Goal: Transaction & Acquisition: Download file/media

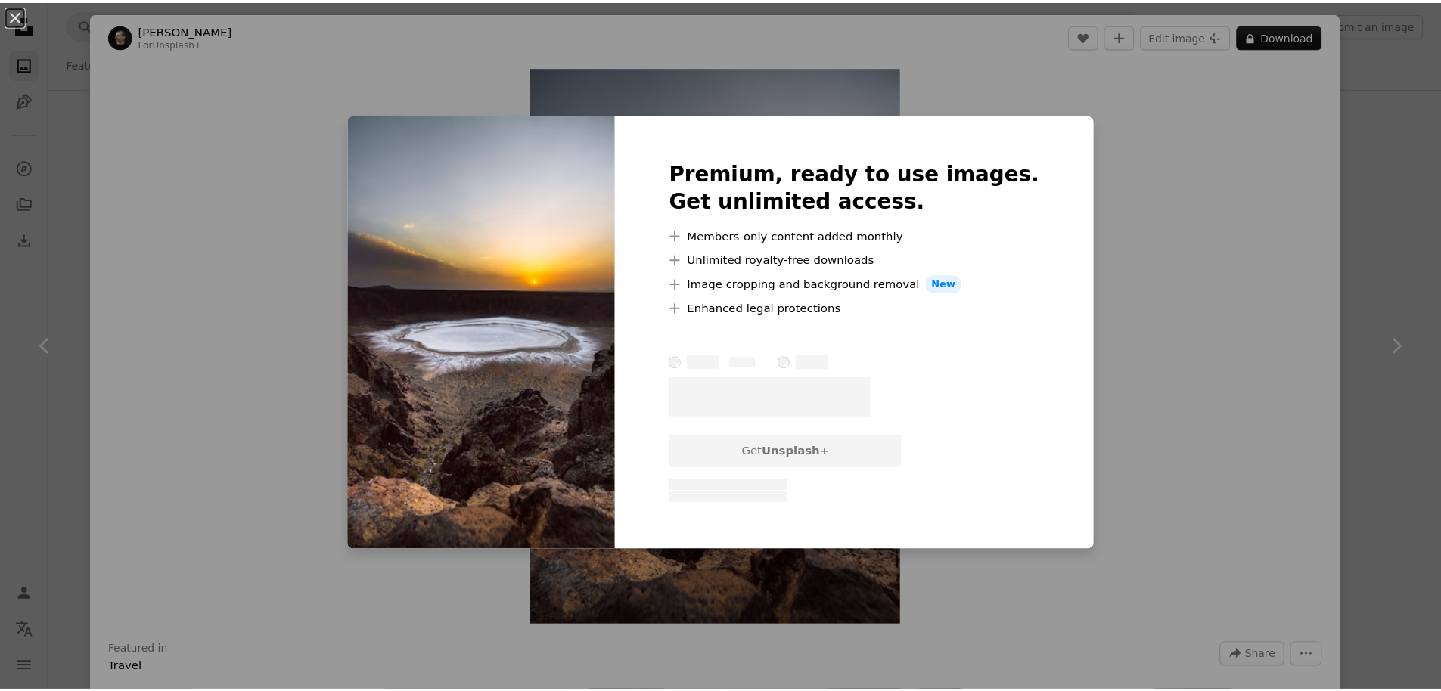
scroll to position [363, 0]
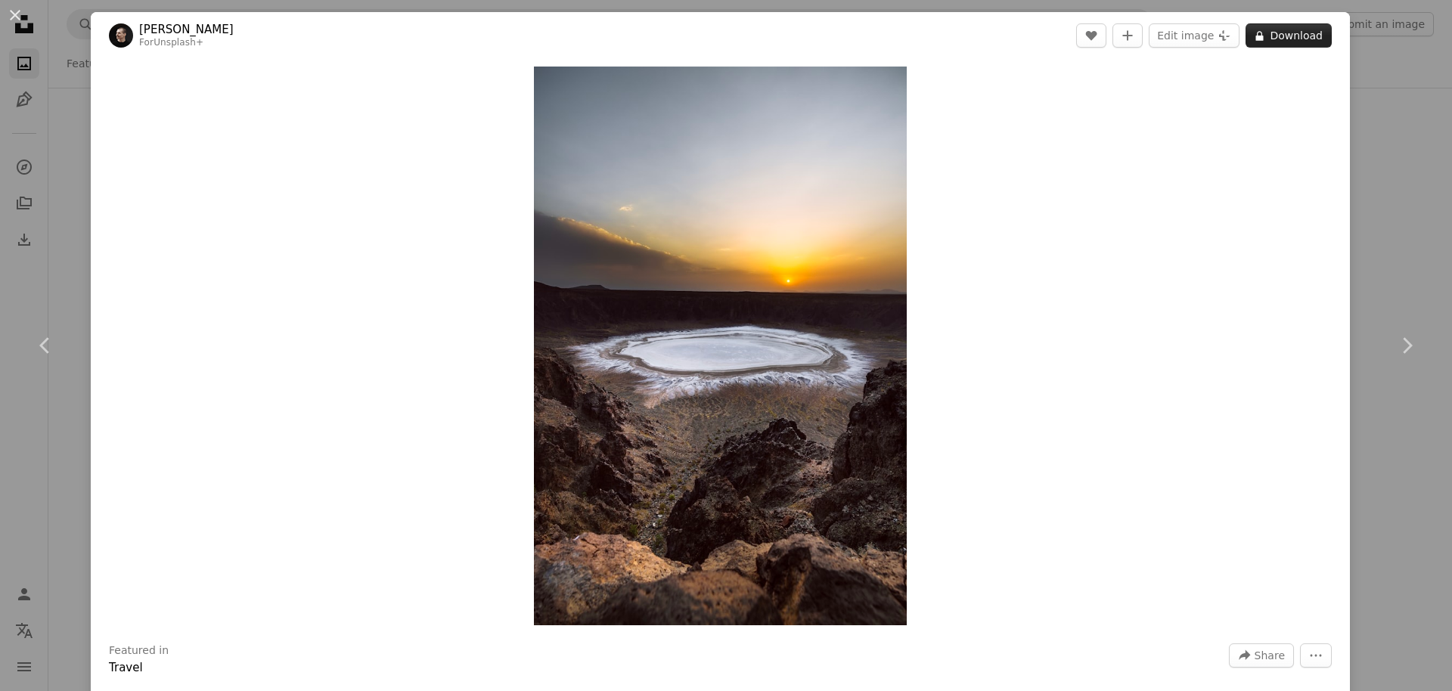
click at [1270, 42] on button "A lock Download" at bounding box center [1289, 35] width 86 height 24
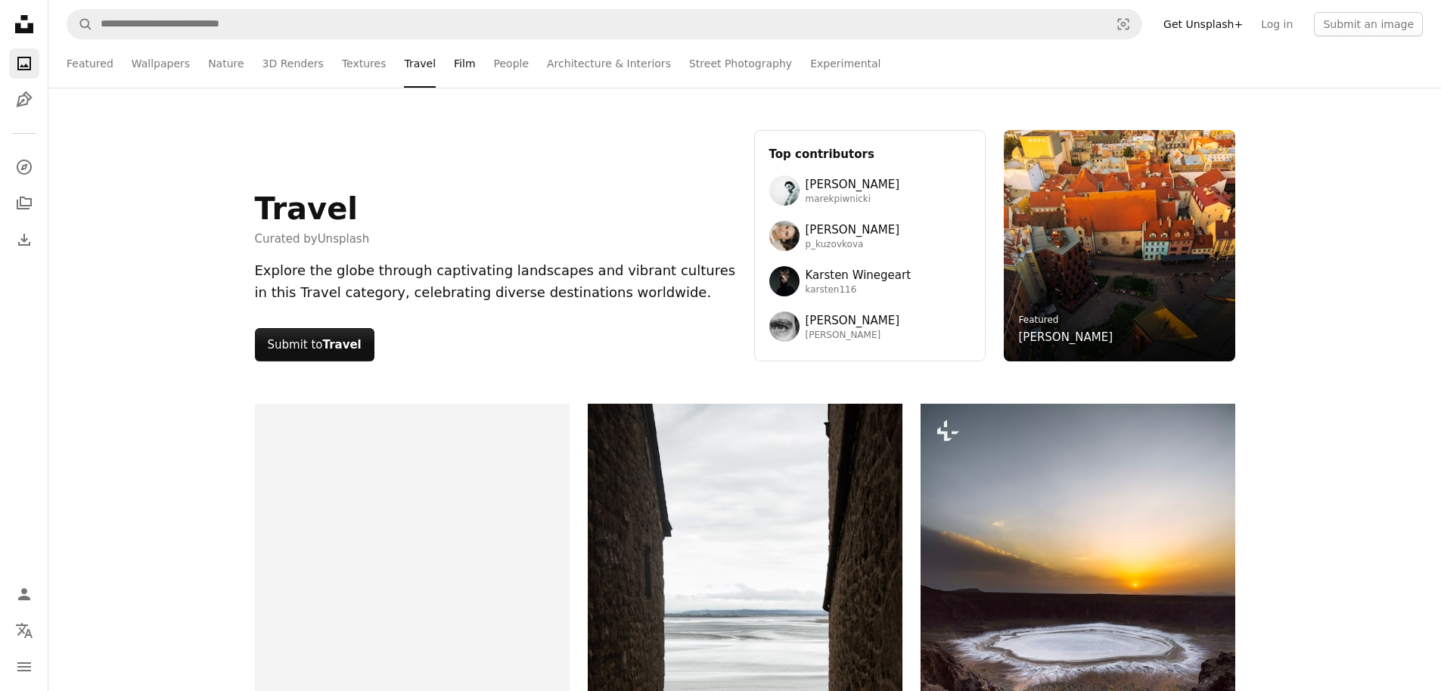
click at [454, 63] on link "Film" at bounding box center [464, 63] width 21 height 48
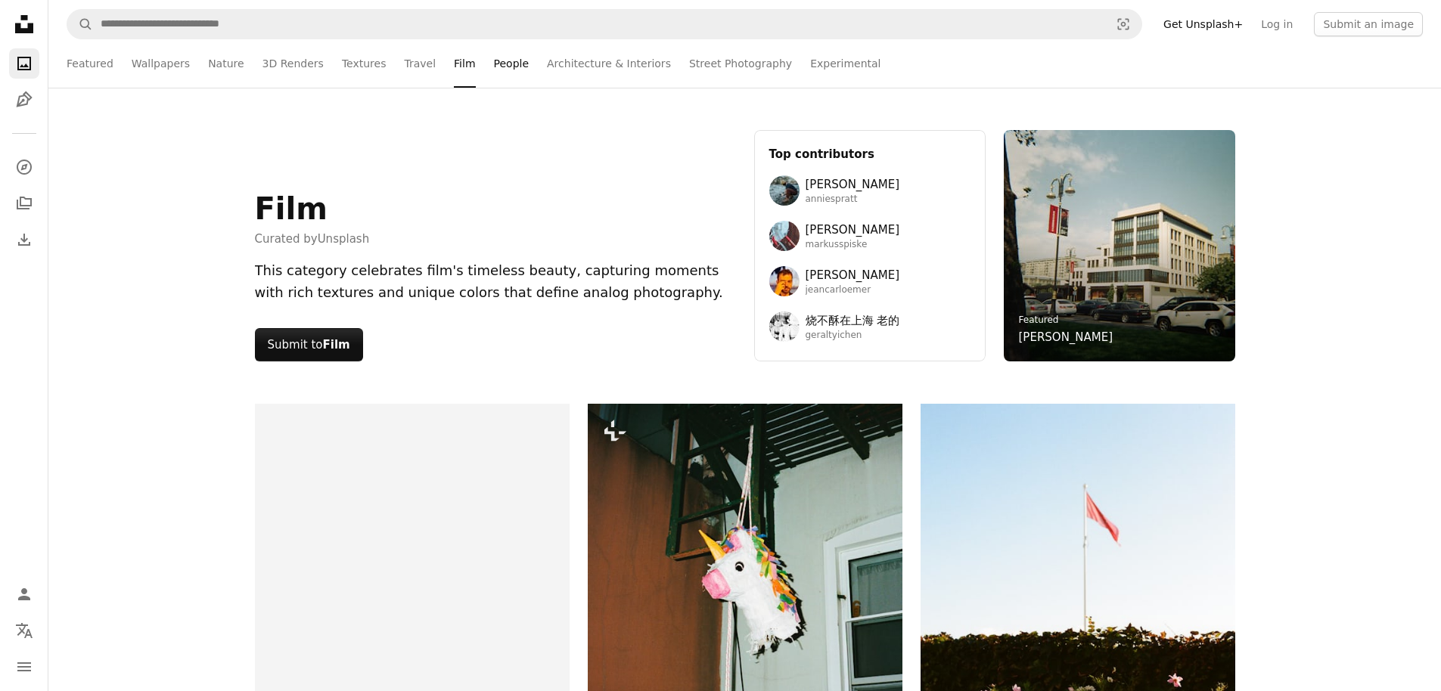
click at [494, 62] on link "People" at bounding box center [512, 63] width 36 height 48
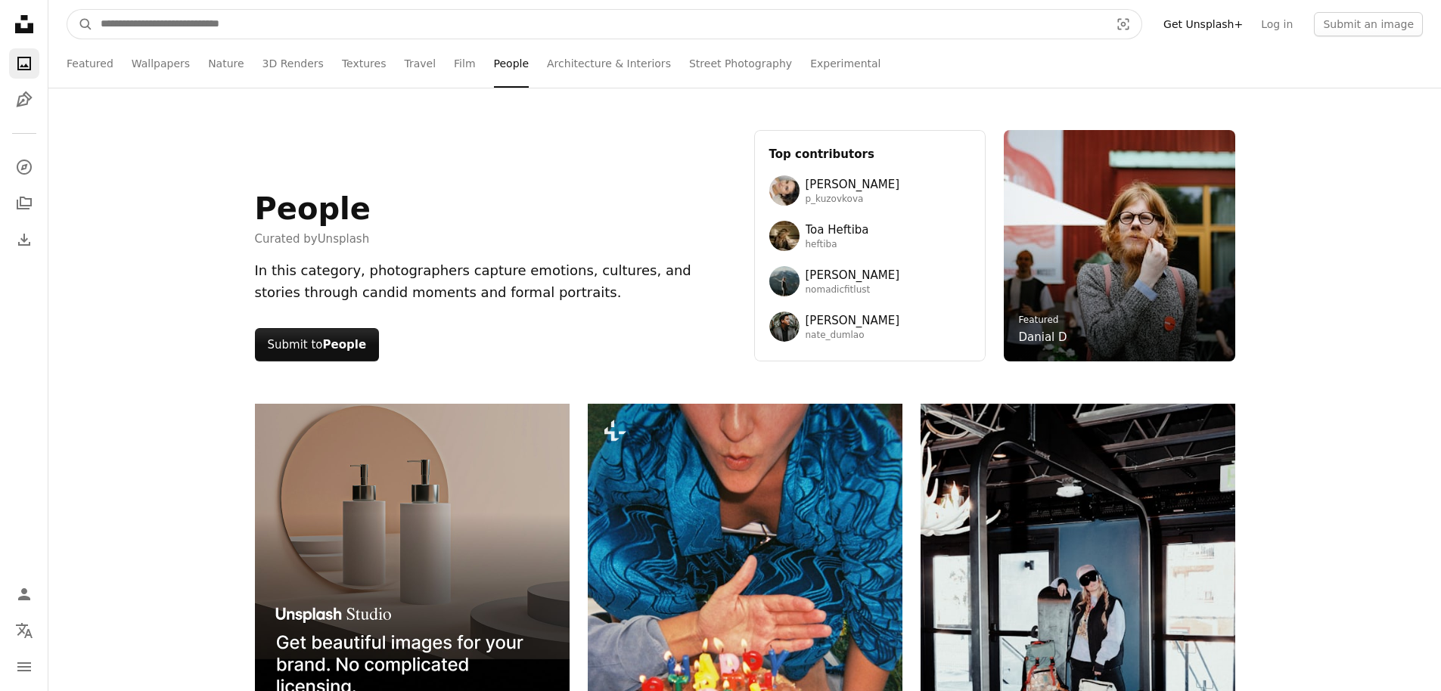
click at [215, 25] on input "Find visuals sitewide" at bounding box center [599, 24] width 1012 height 29
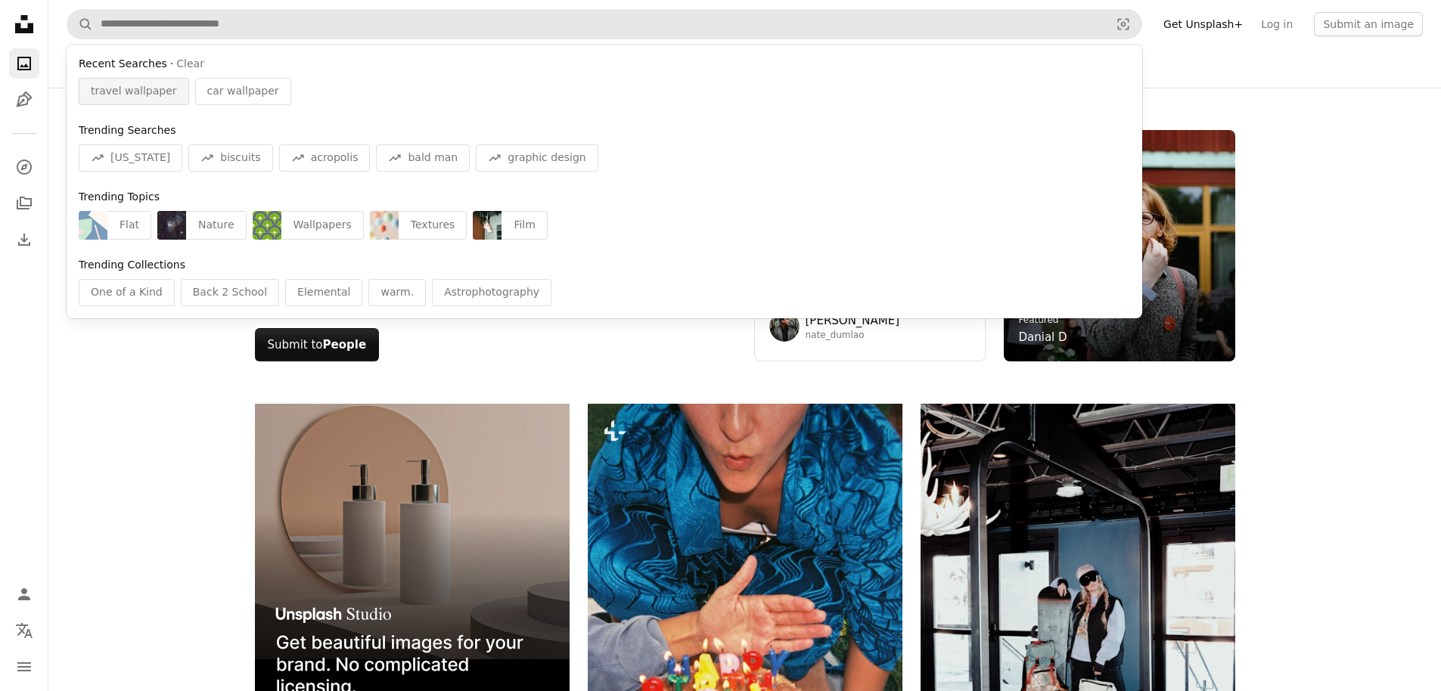
click at [129, 90] on span "travel wallpaper" at bounding box center [134, 91] width 86 height 15
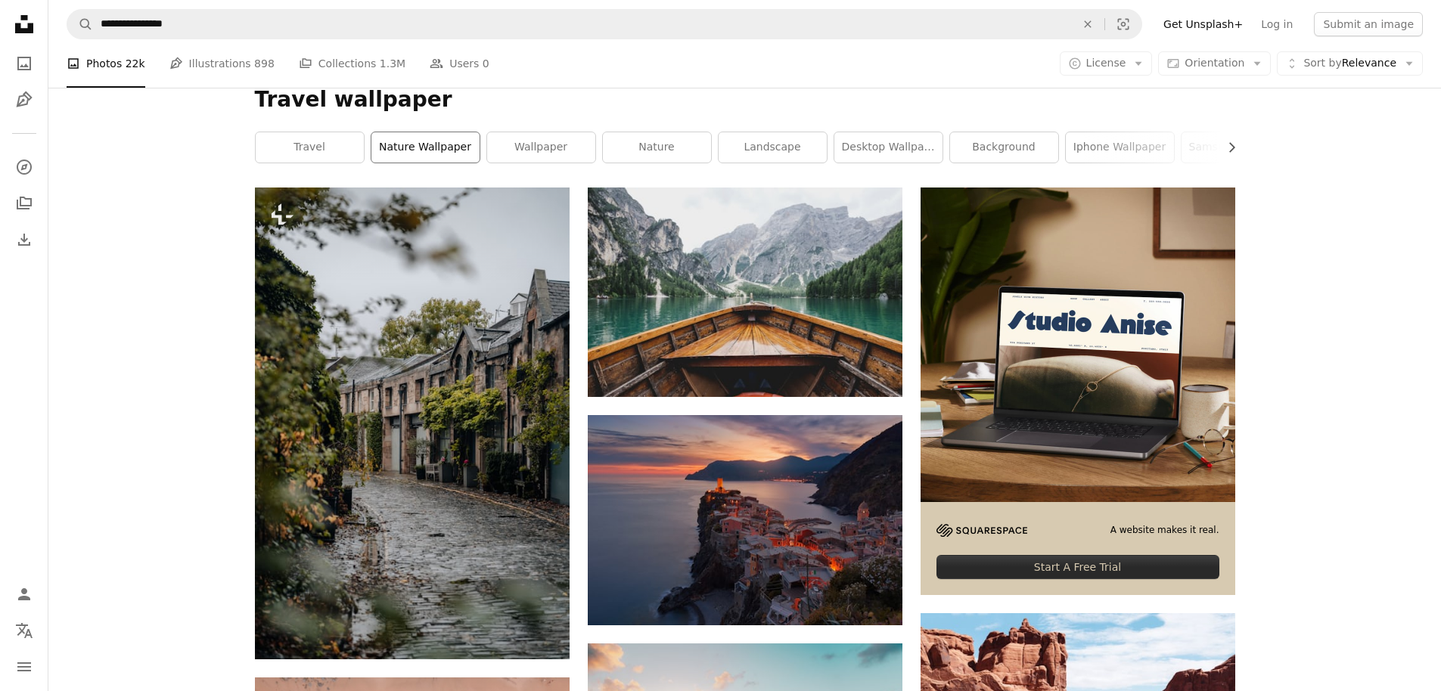
scroll to position [182, 0]
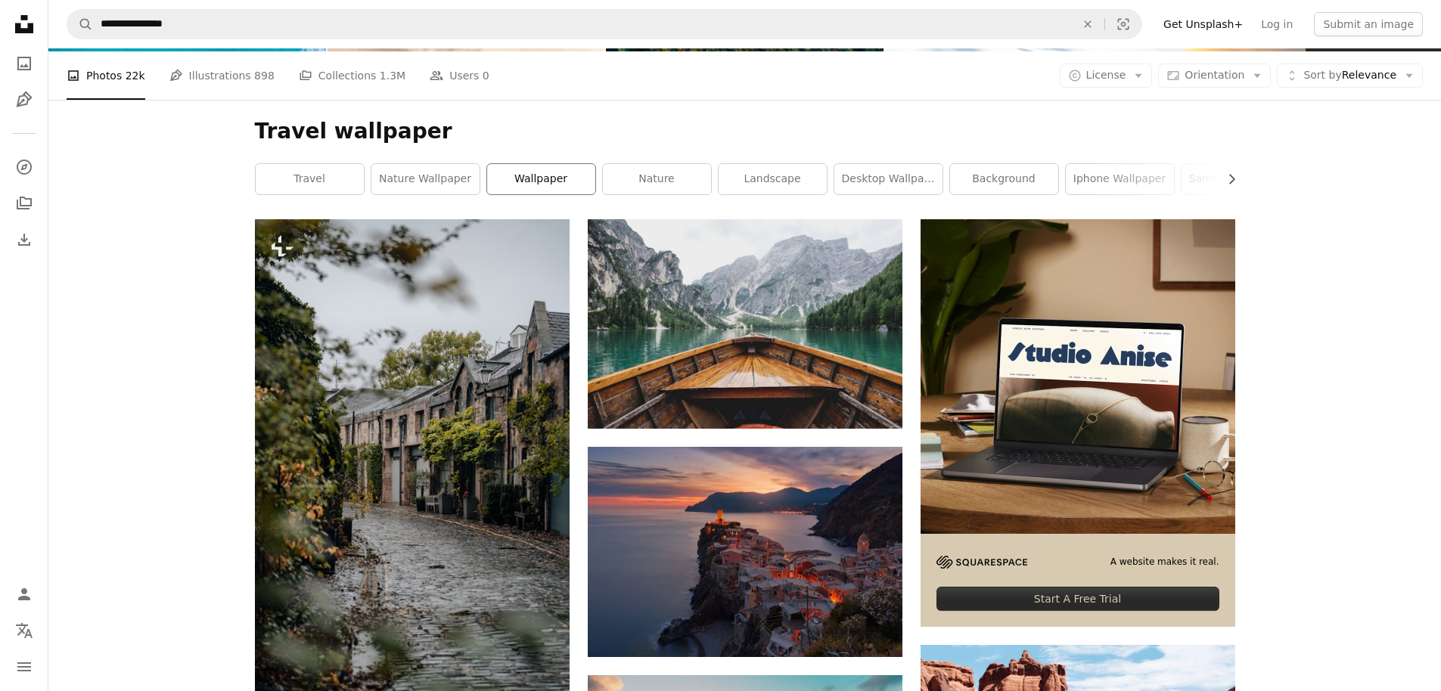
click at [554, 173] on link "wallpaper" at bounding box center [541, 179] width 108 height 30
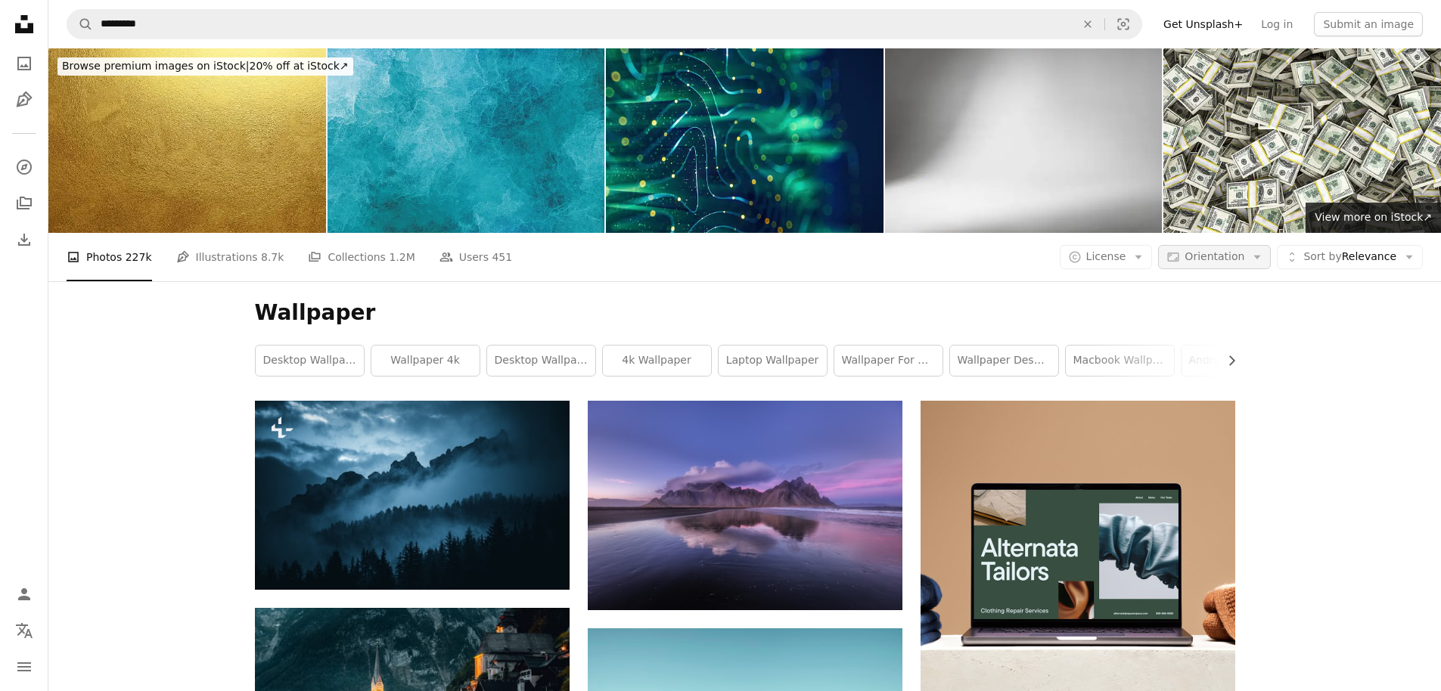
click at [1244, 251] on span "Orientation" at bounding box center [1214, 256] width 60 height 12
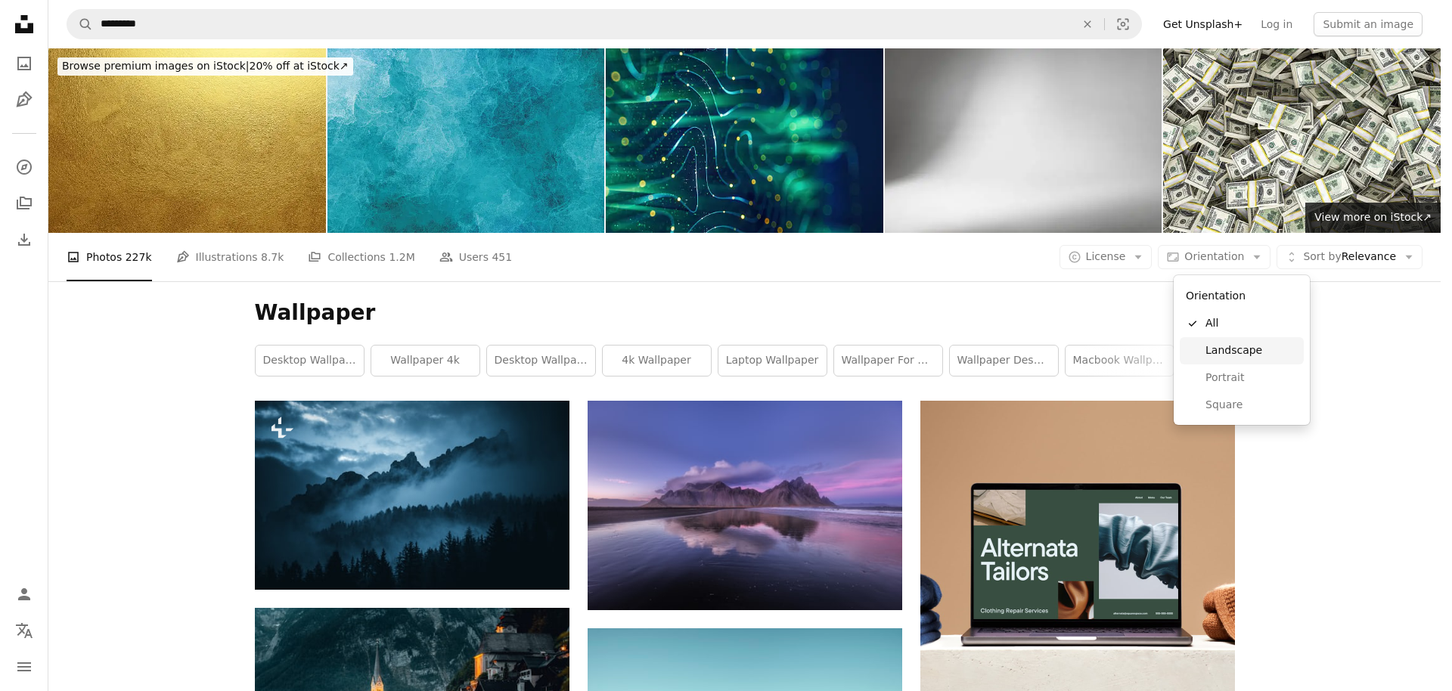
click at [1247, 352] on span "Landscape" at bounding box center [1252, 350] width 92 height 15
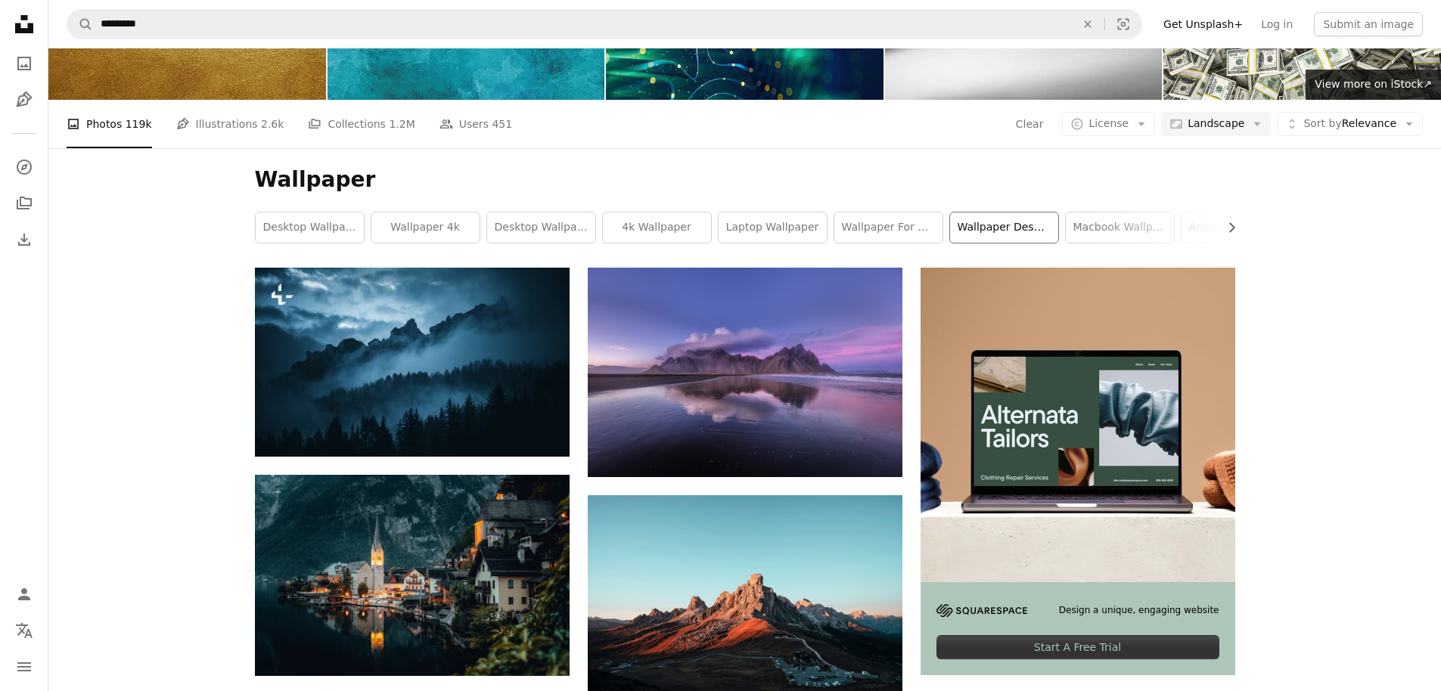
scroll to position [91, 0]
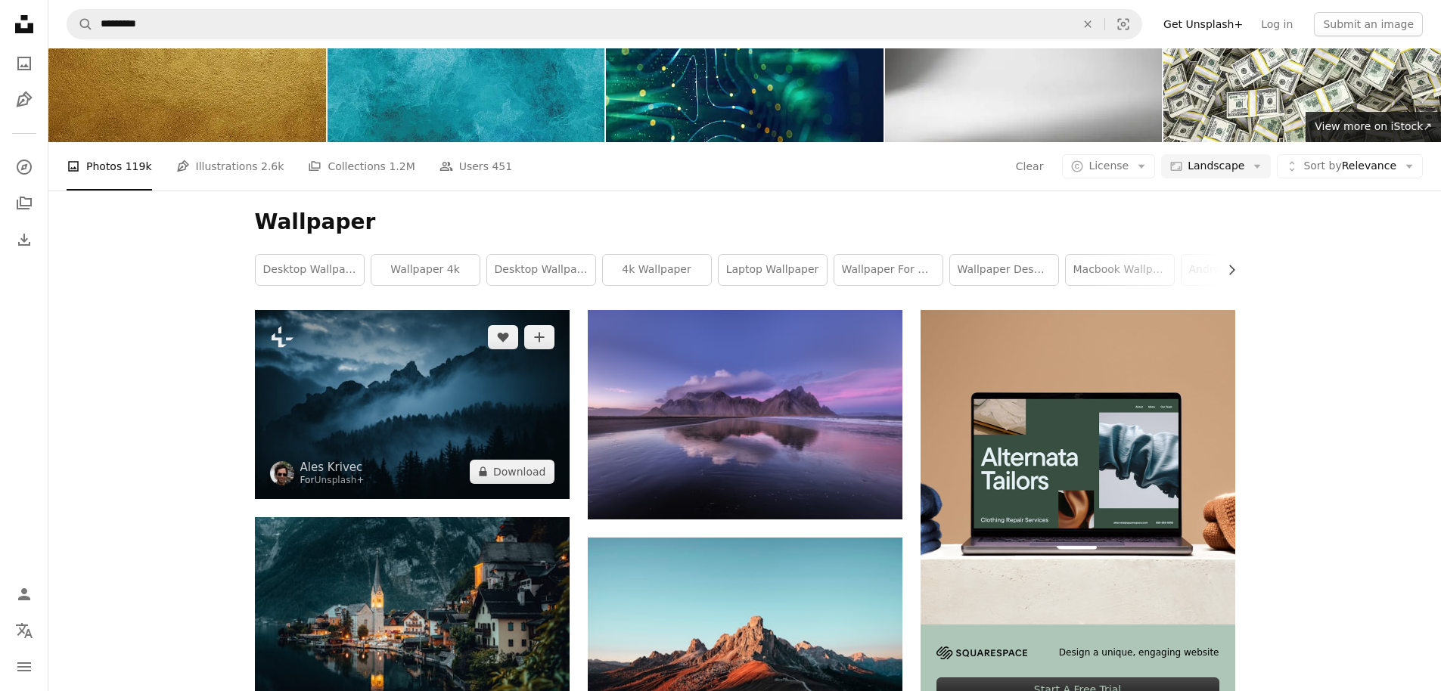
click at [414, 396] on img at bounding box center [412, 404] width 315 height 189
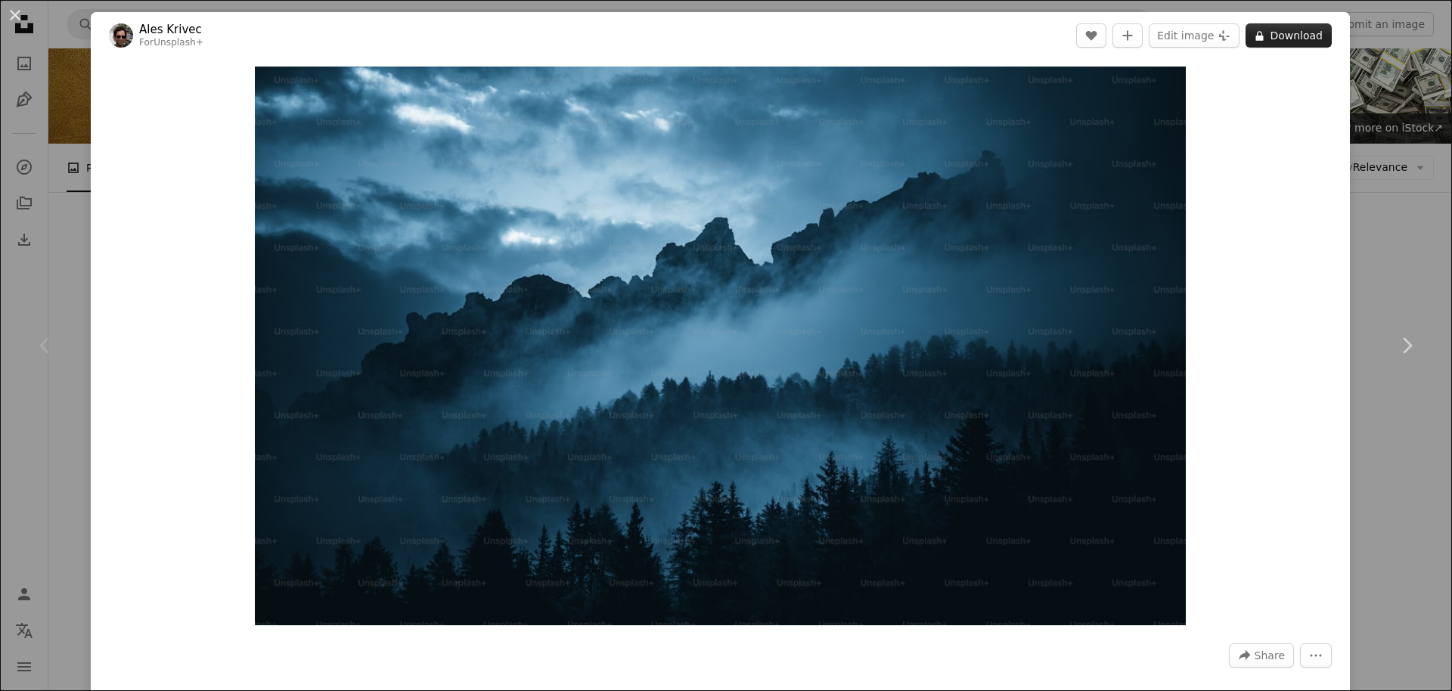
click at [1288, 39] on button "A lock Download" at bounding box center [1289, 35] width 86 height 24
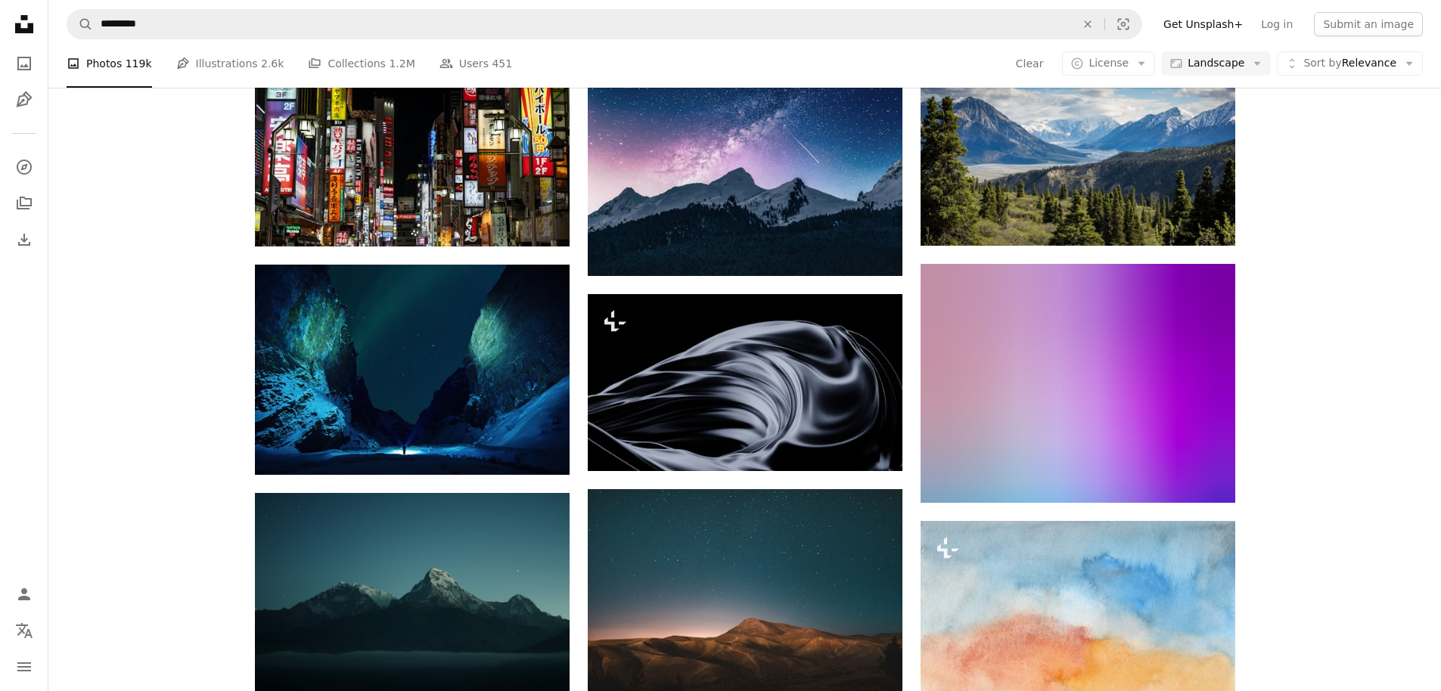
scroll to position [908, 0]
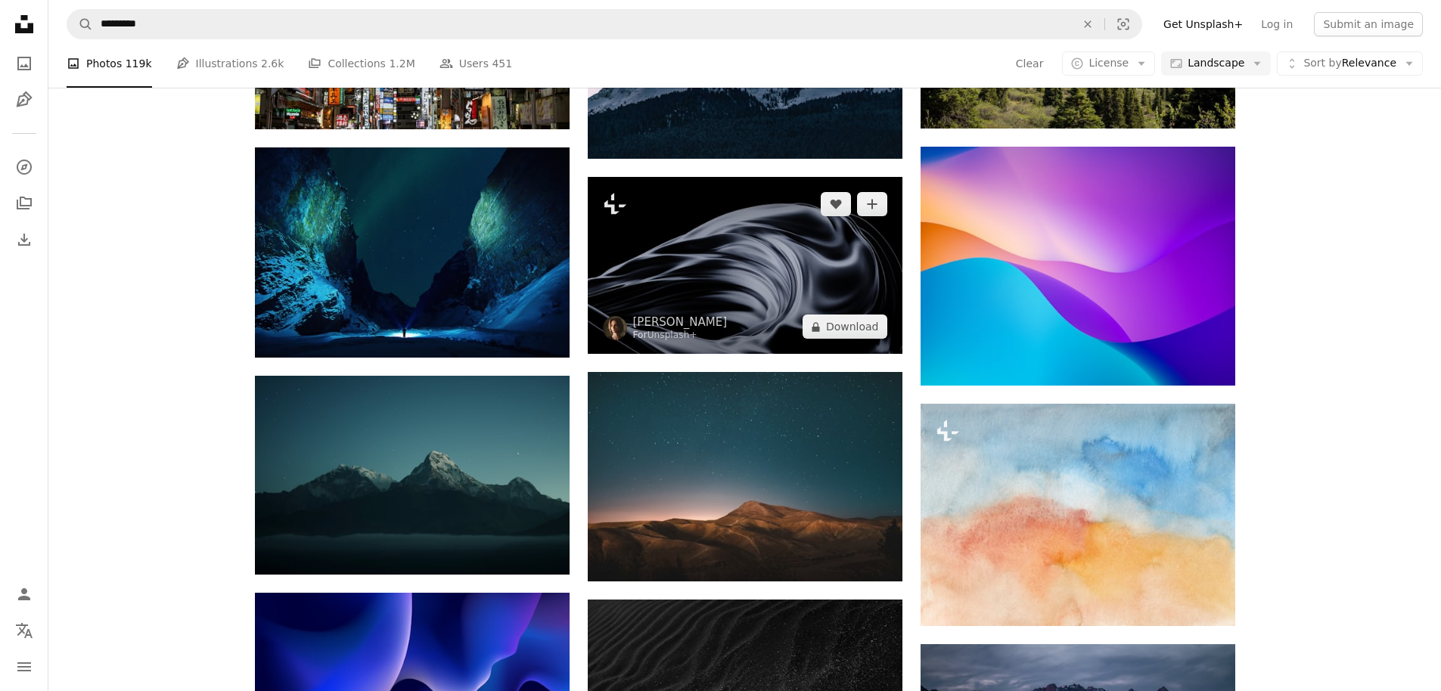
click at [785, 254] on img at bounding box center [745, 265] width 315 height 177
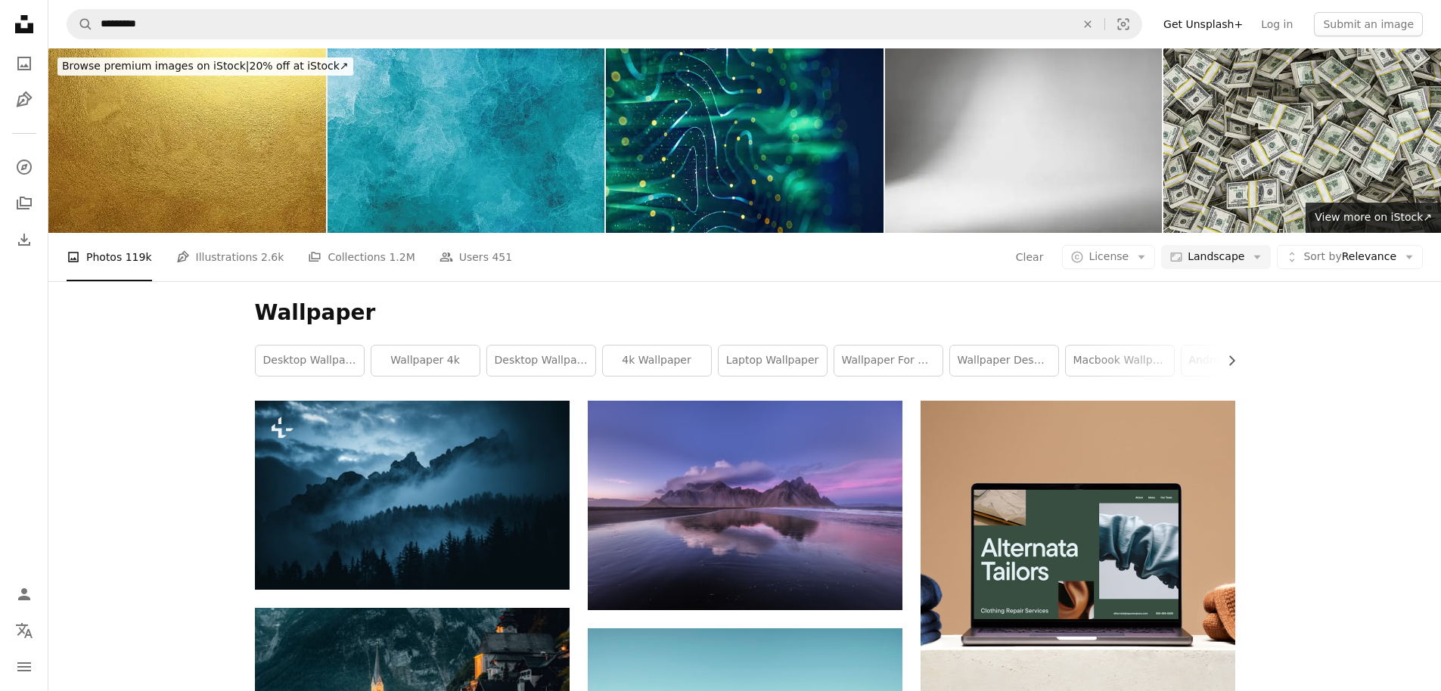
click at [1264, 115] on img at bounding box center [1302, 140] width 278 height 185
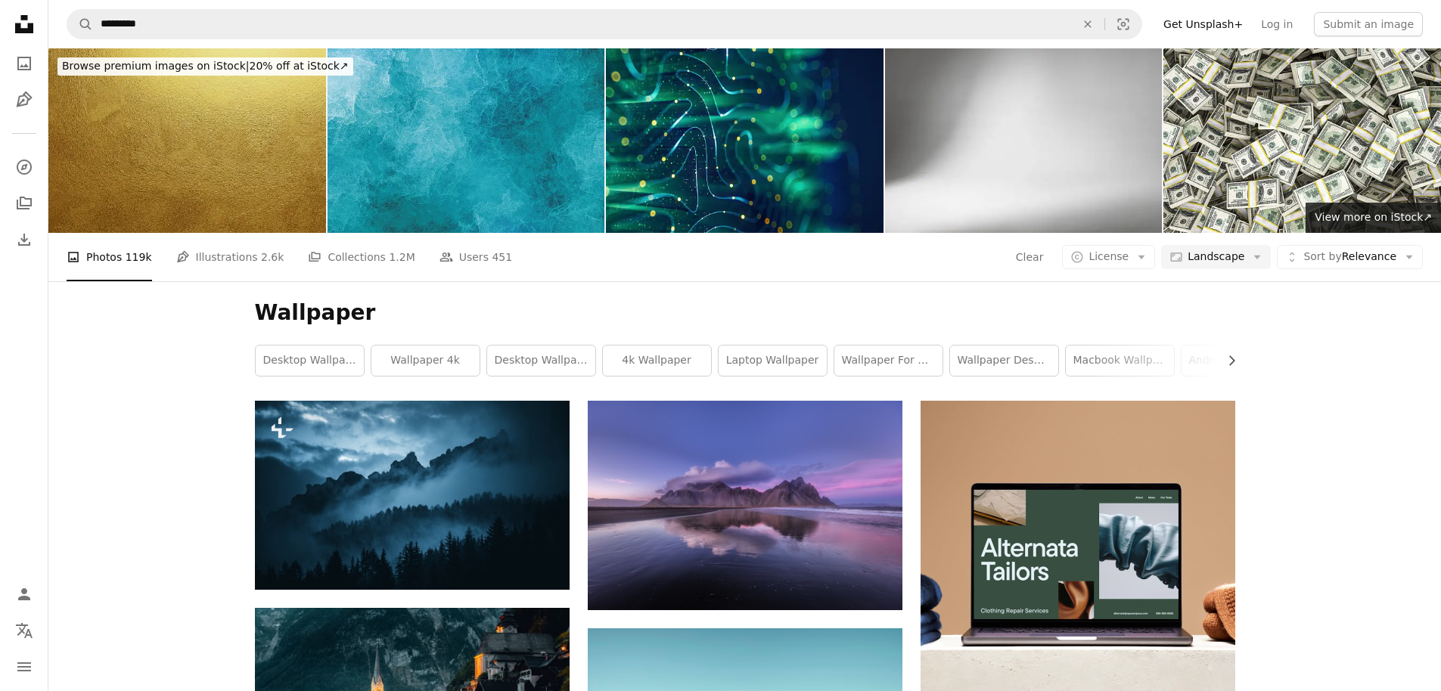
click at [209, 98] on img at bounding box center [187, 140] width 278 height 185
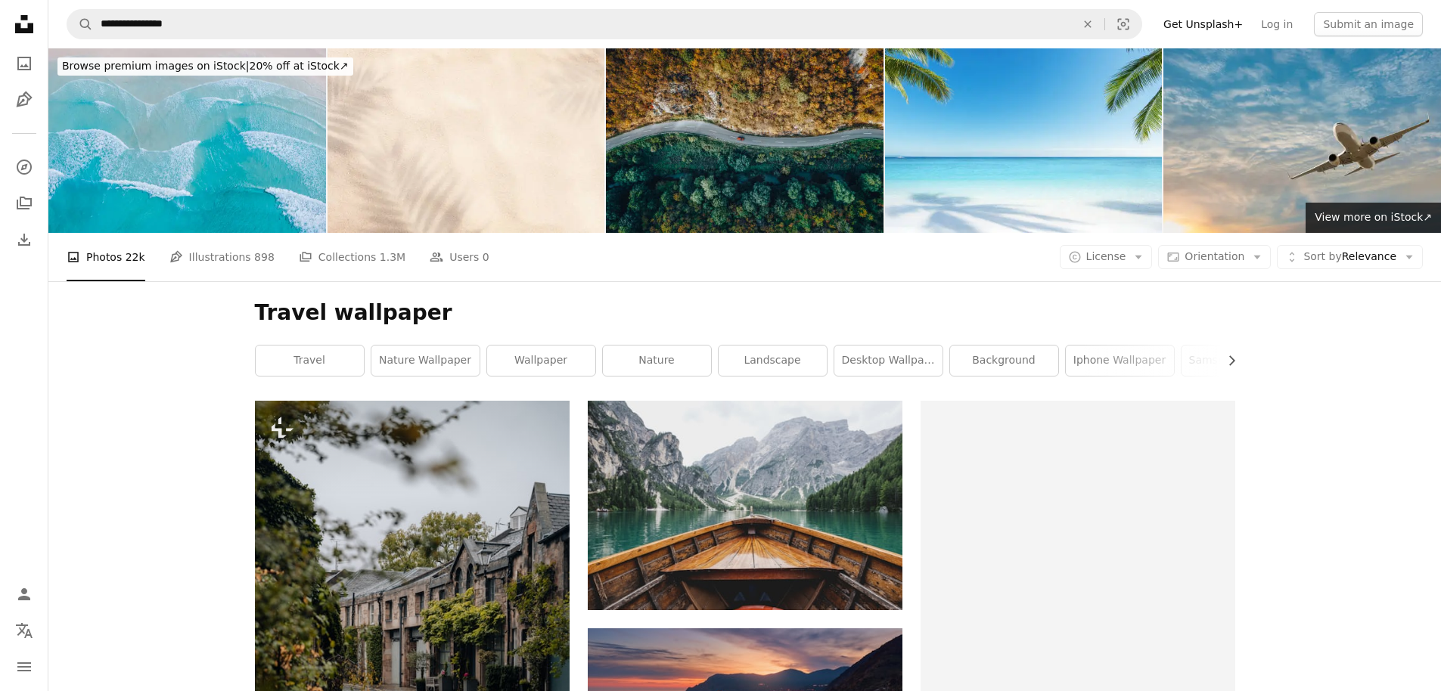
scroll to position [182, 0]
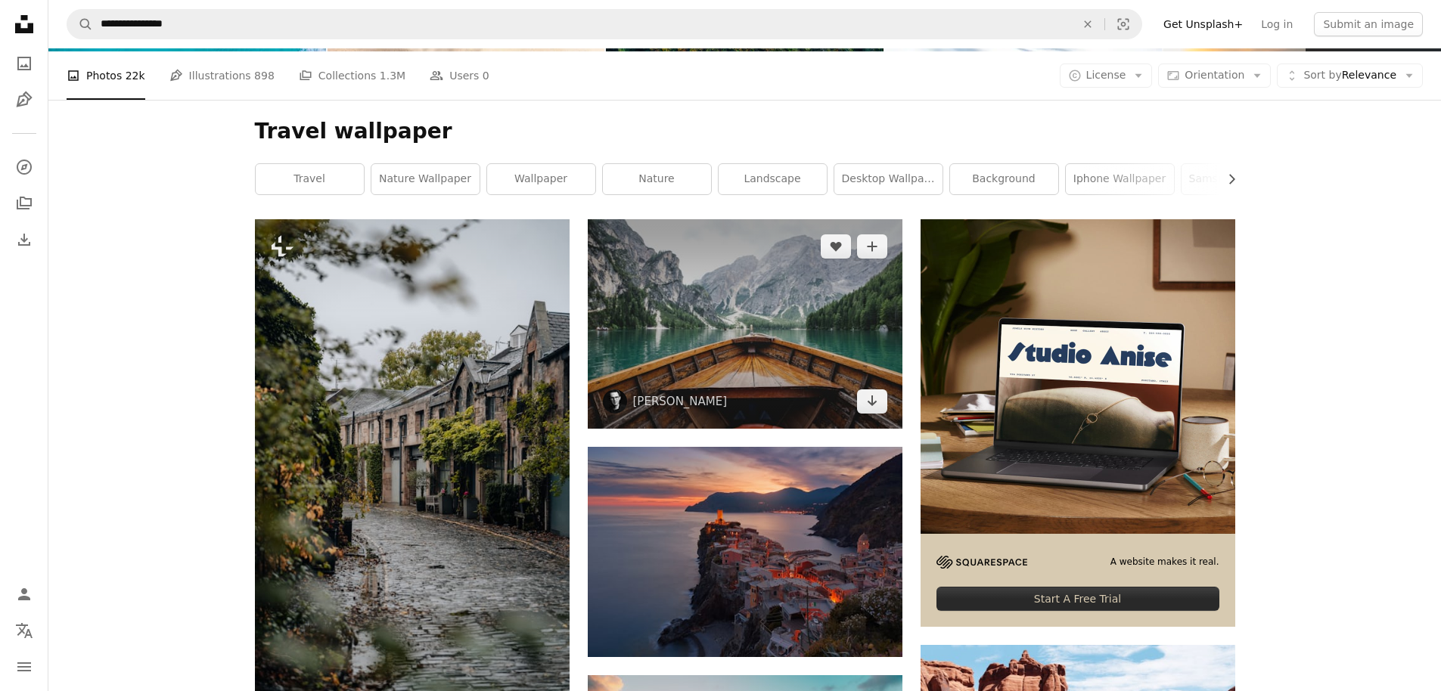
click at [772, 311] on img at bounding box center [745, 323] width 315 height 209
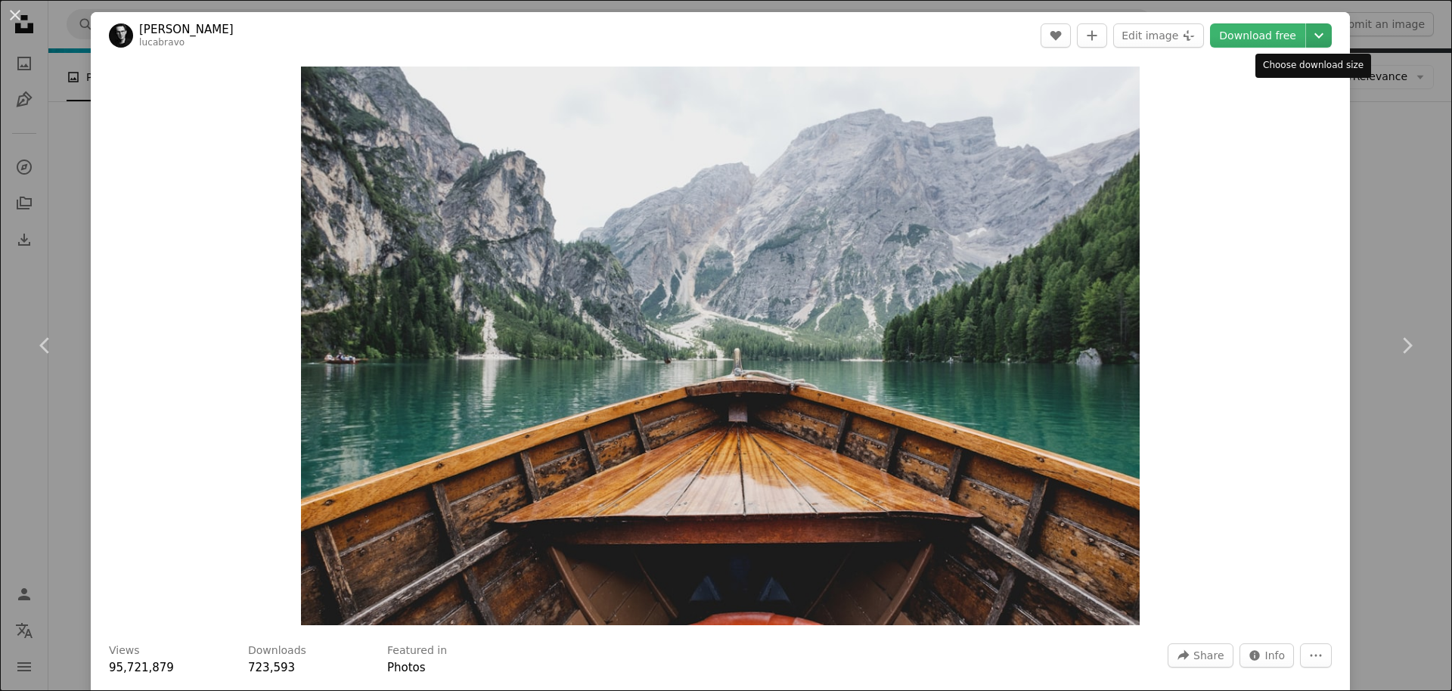
click at [1311, 37] on icon "Chevron down" at bounding box center [1319, 35] width 24 height 18
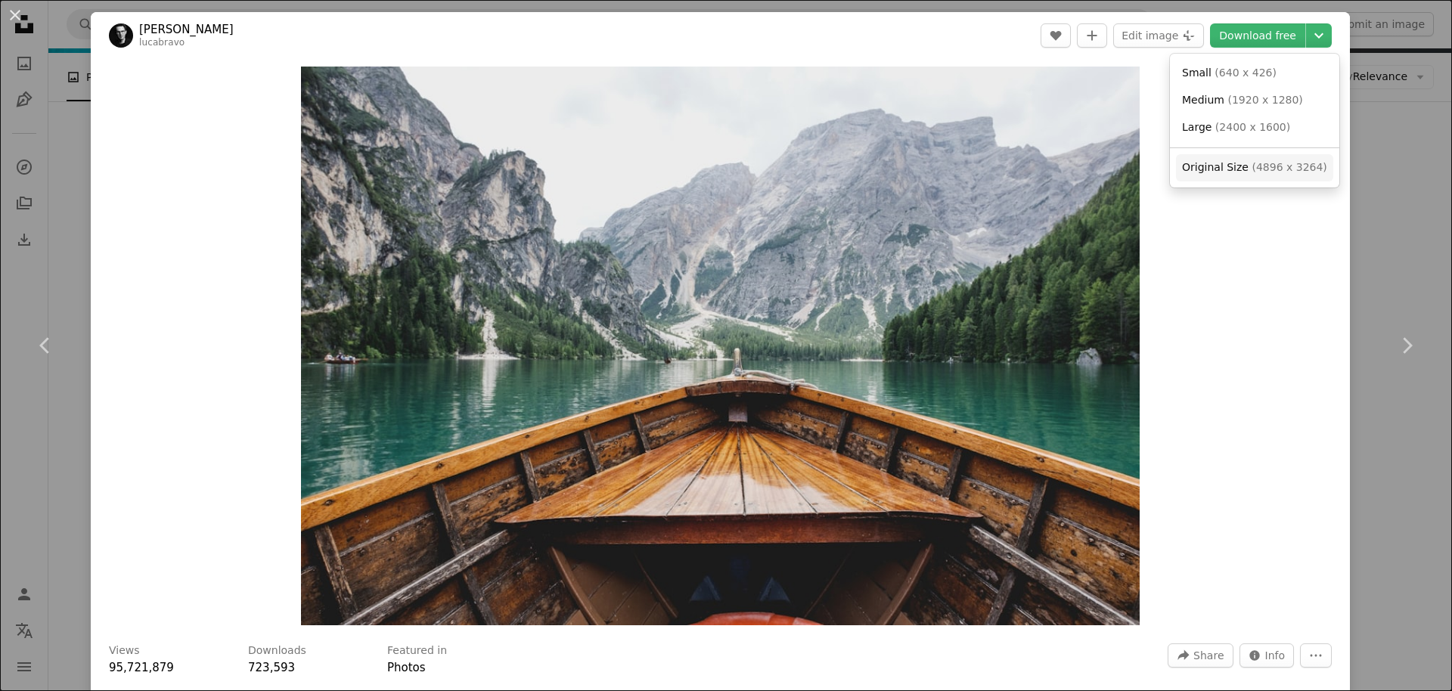
click at [1228, 172] on span "Original Size" at bounding box center [1215, 167] width 67 height 12
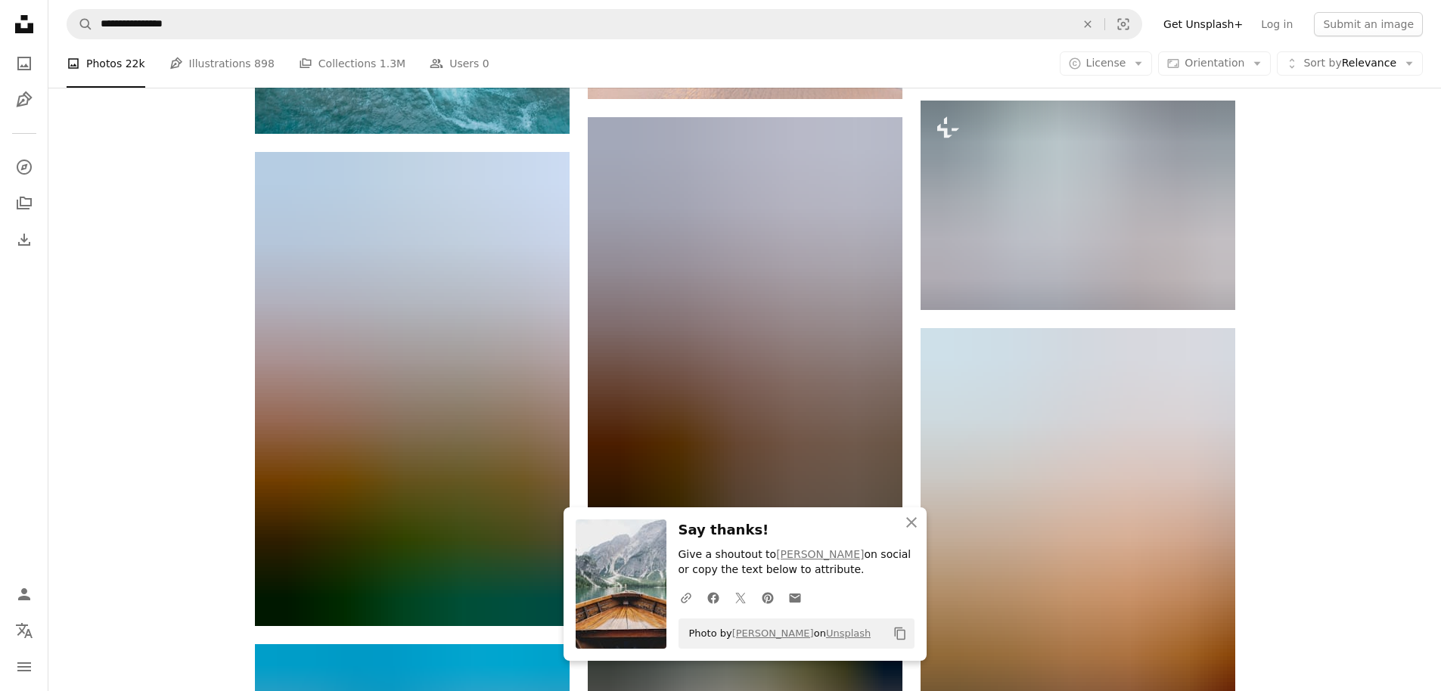
scroll to position [998, 0]
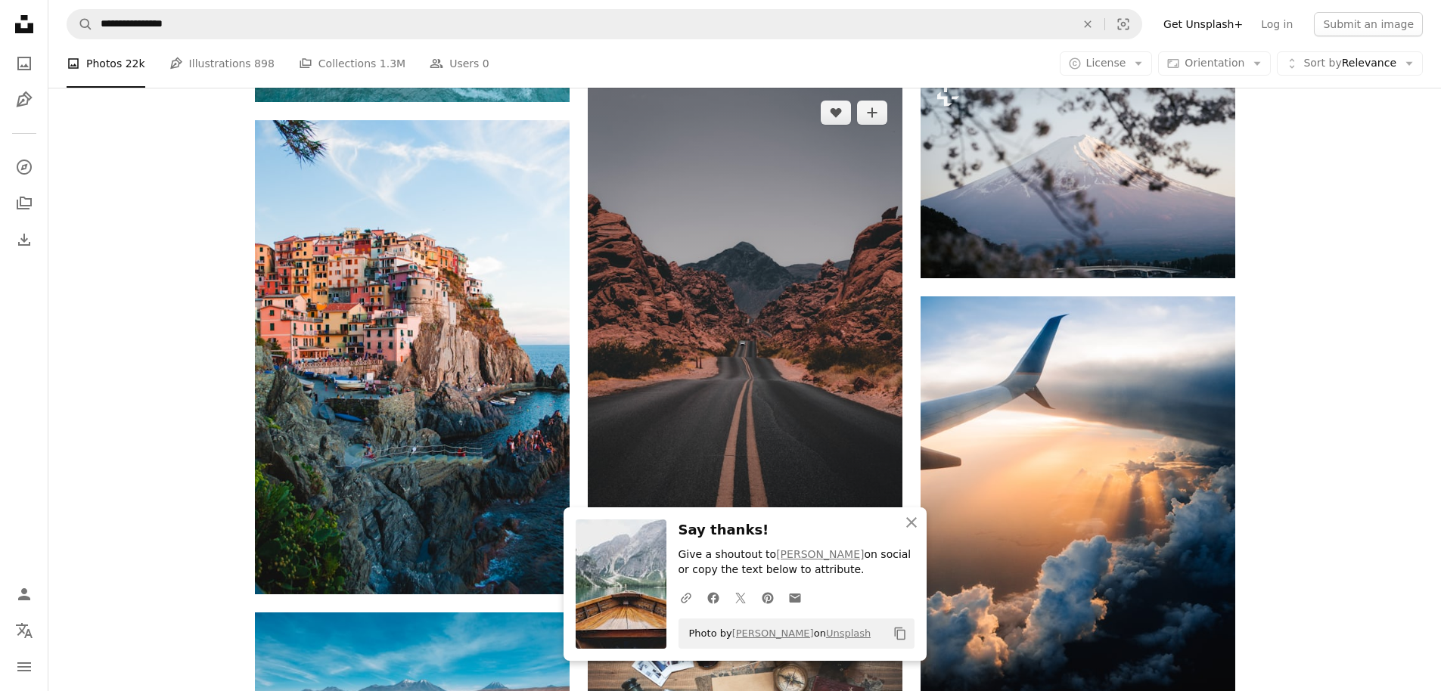
click at [843, 395] on img at bounding box center [745, 321] width 315 height 472
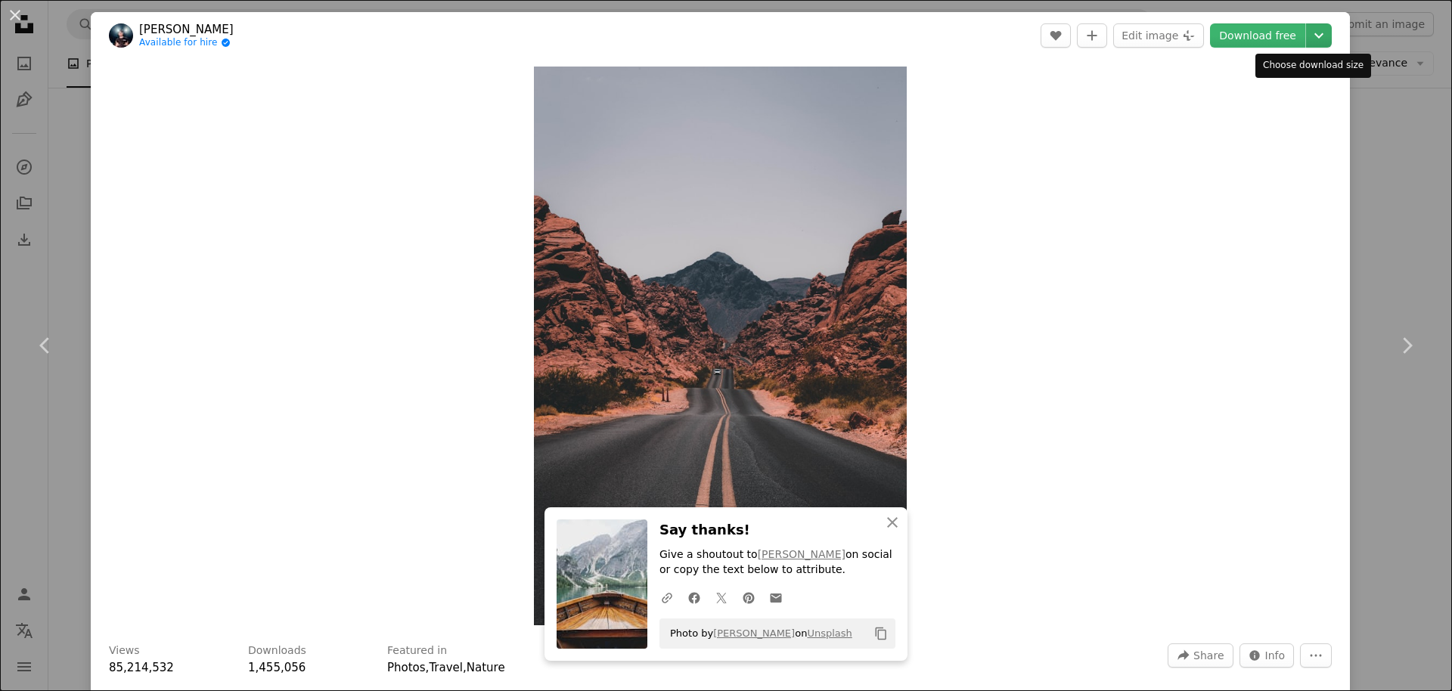
click at [1317, 40] on icon "Chevron down" at bounding box center [1319, 35] width 24 height 18
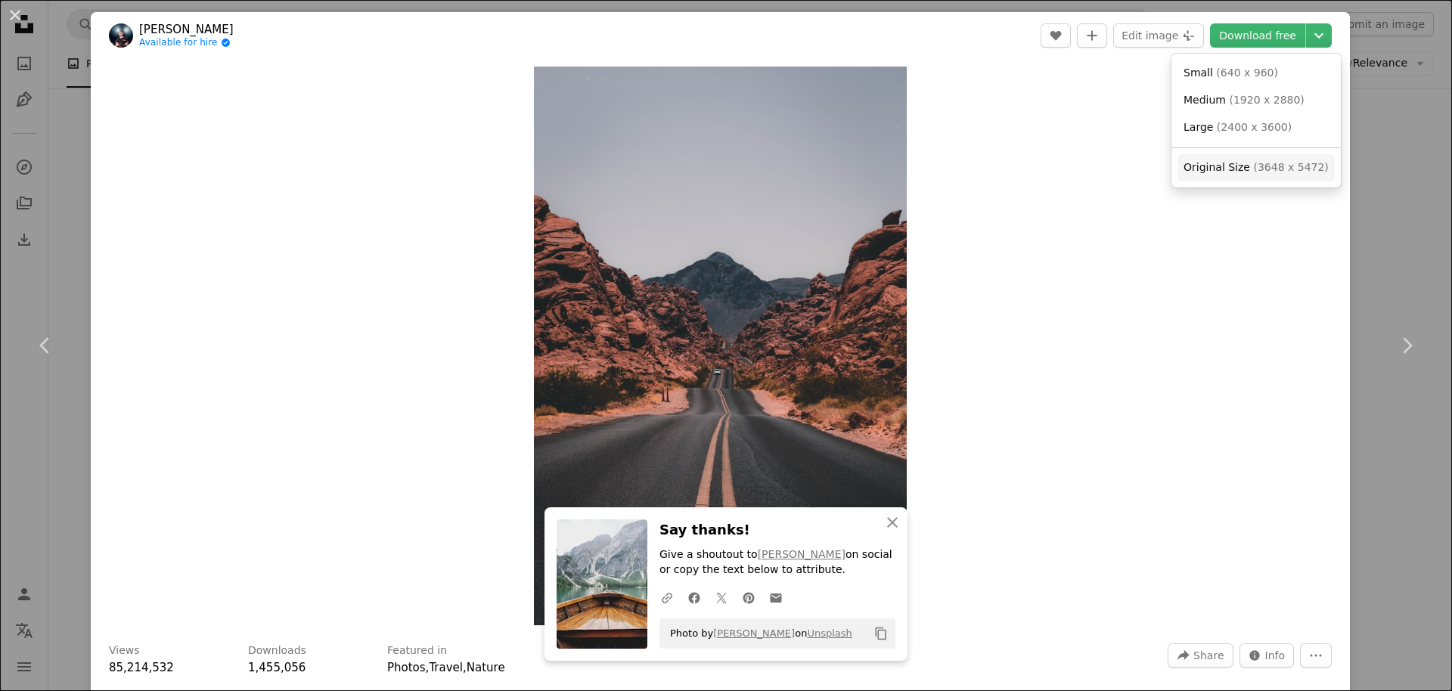
click at [1262, 167] on span "( 3648 x 5472 )" at bounding box center [1290, 167] width 75 height 12
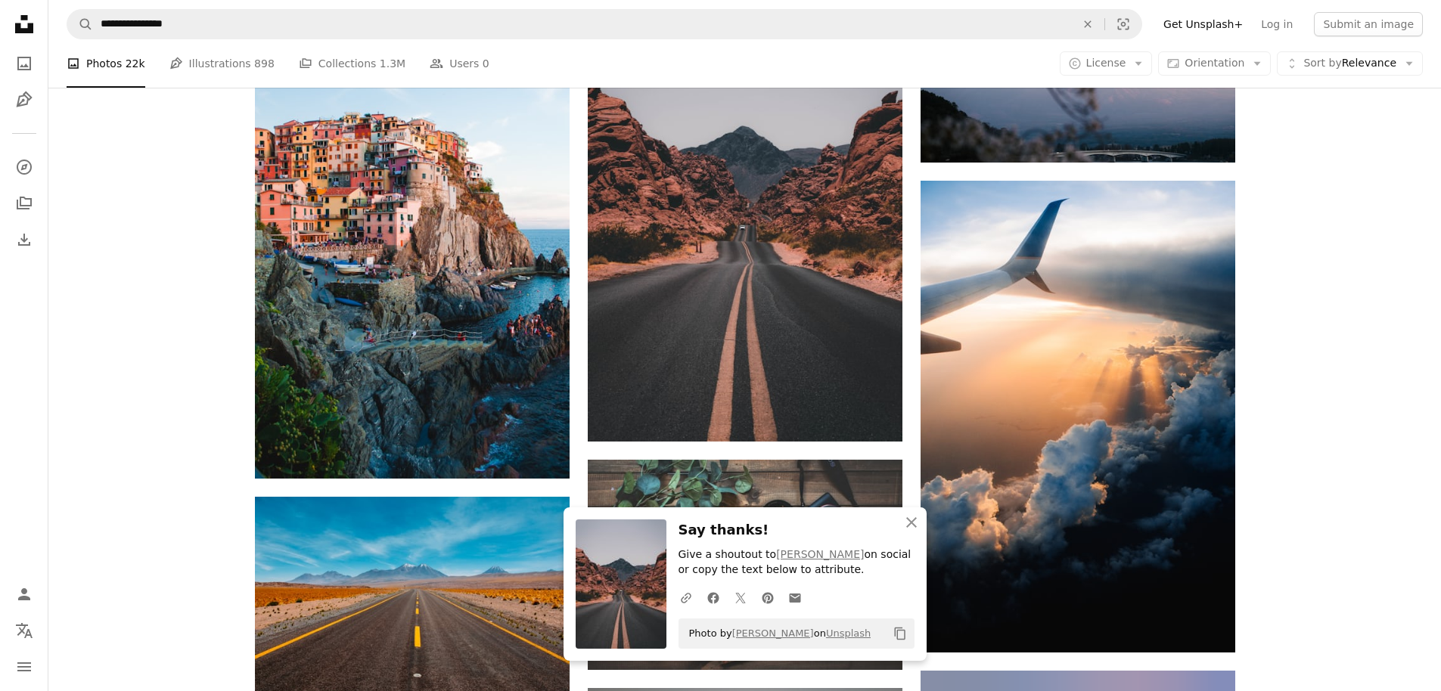
scroll to position [1180, 0]
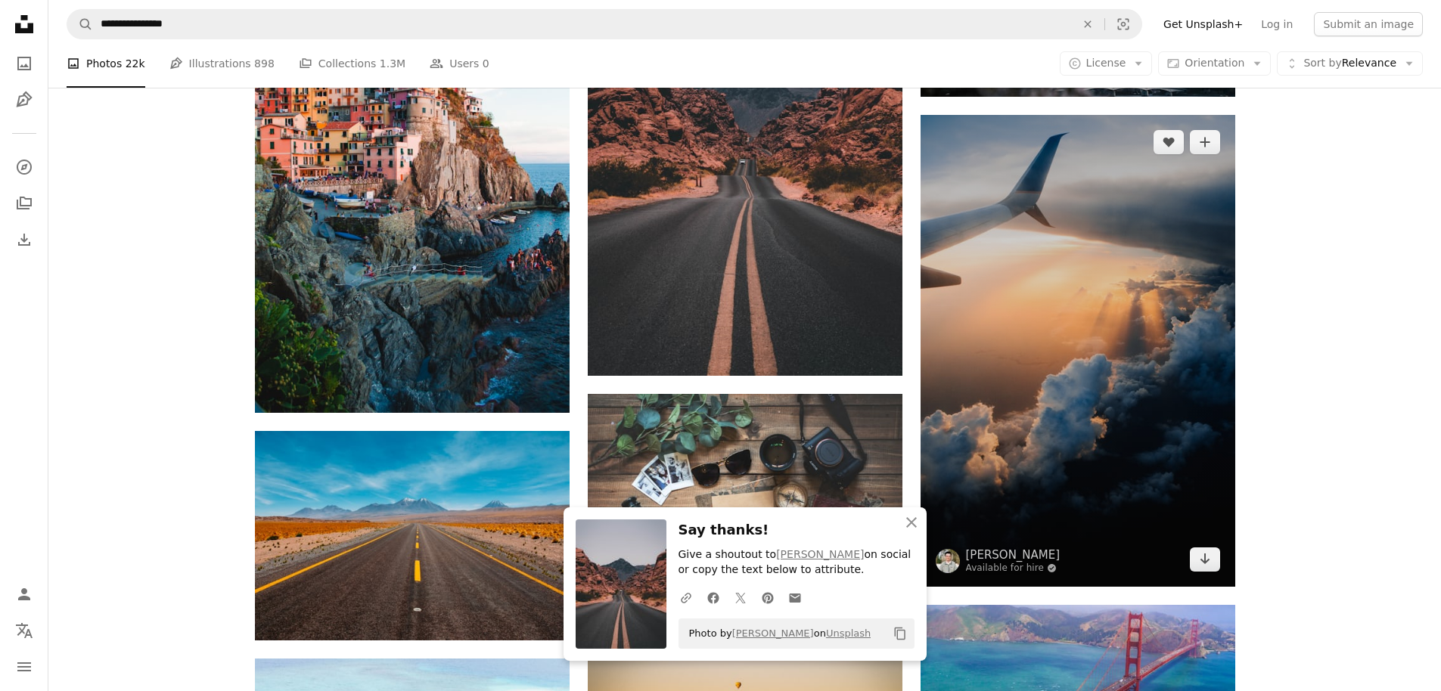
click at [1071, 427] on img at bounding box center [1077, 351] width 315 height 472
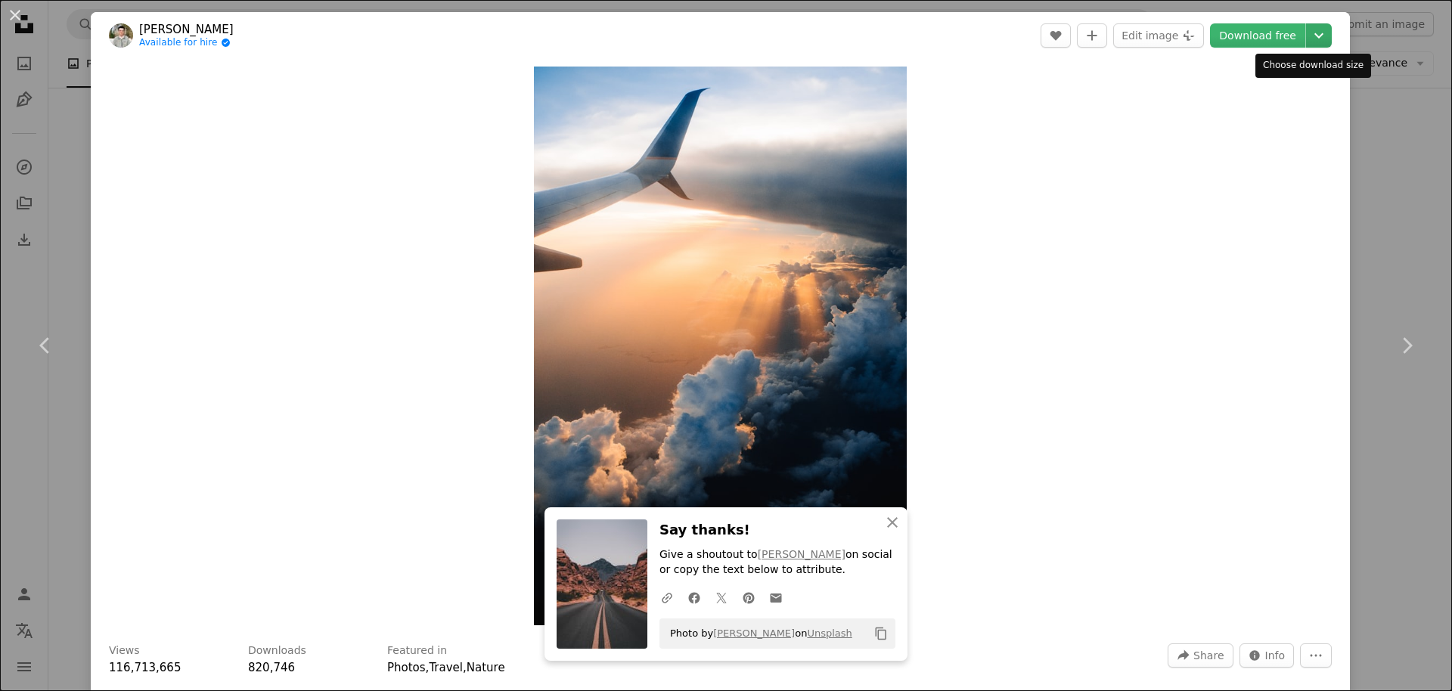
click at [1314, 34] on icon "Chevron down" at bounding box center [1319, 35] width 24 height 18
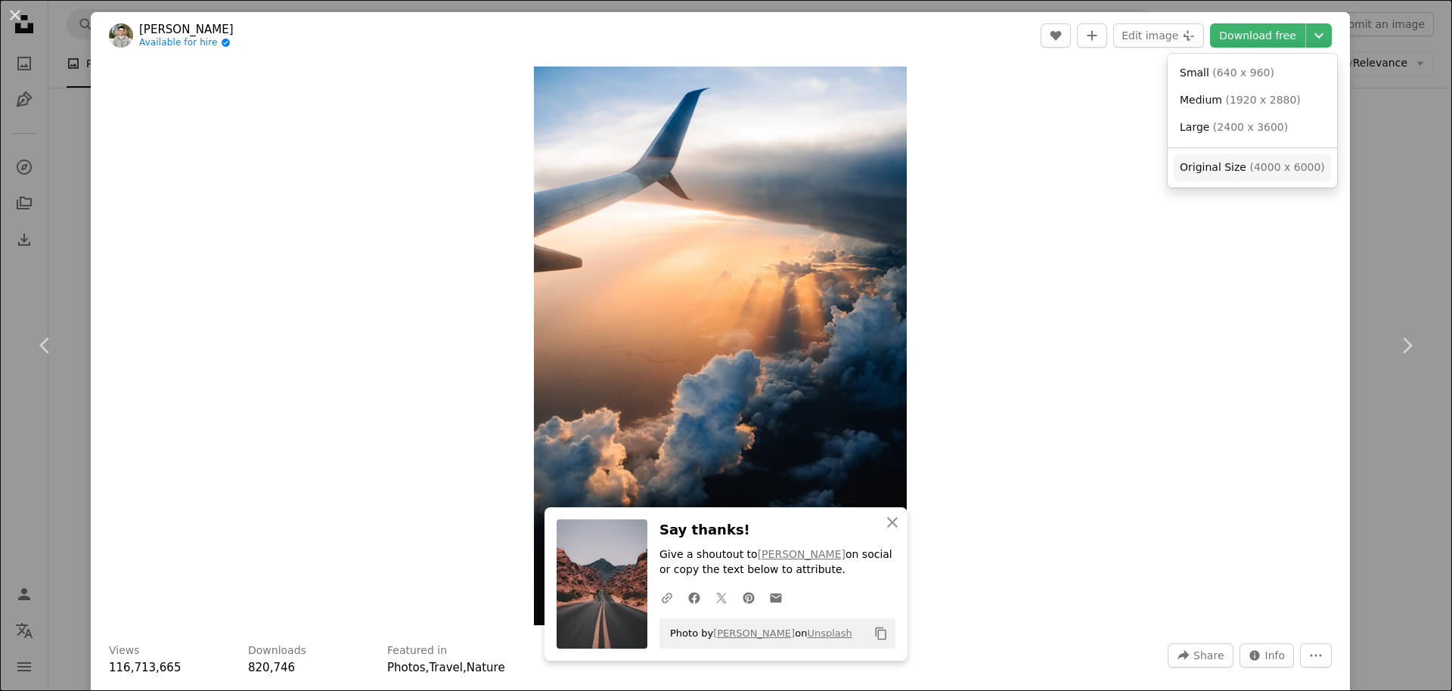
click at [1237, 164] on span "Original Size" at bounding box center [1213, 167] width 67 height 12
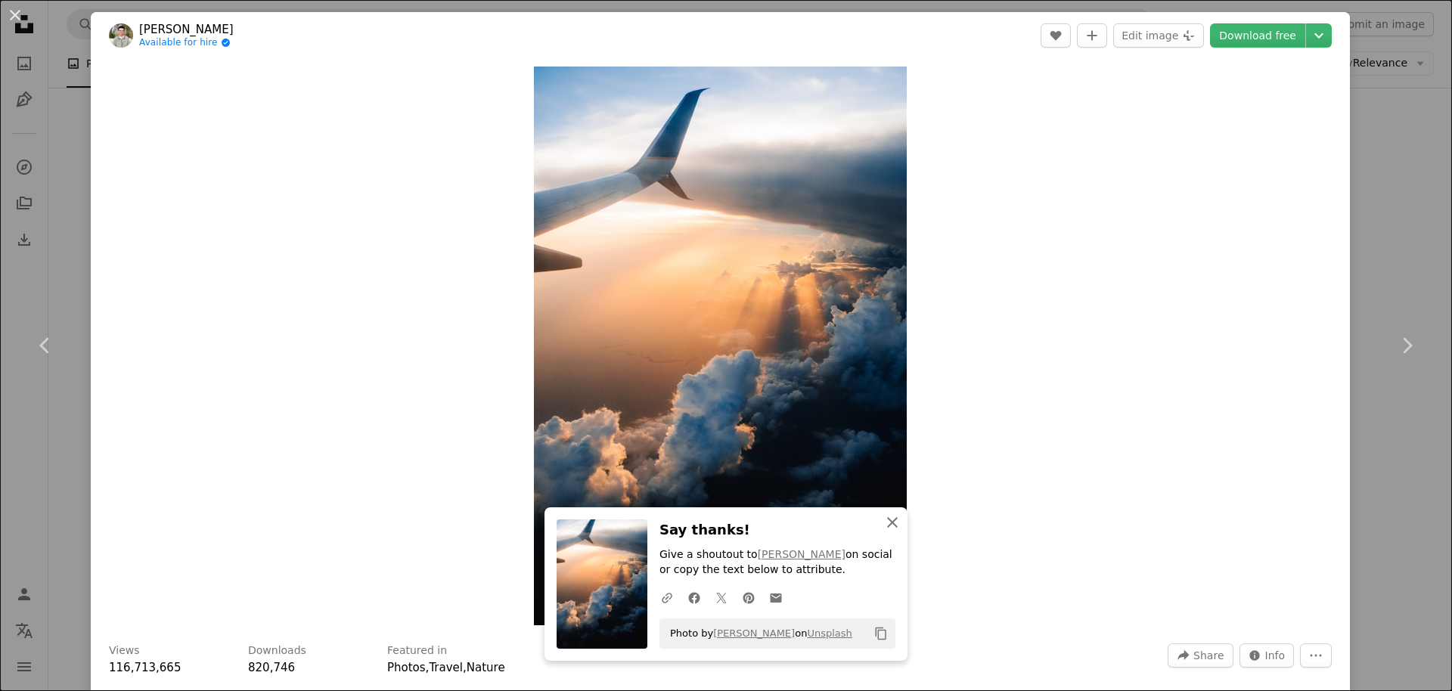
click at [888, 516] on icon "An X shape" at bounding box center [892, 523] width 18 height 18
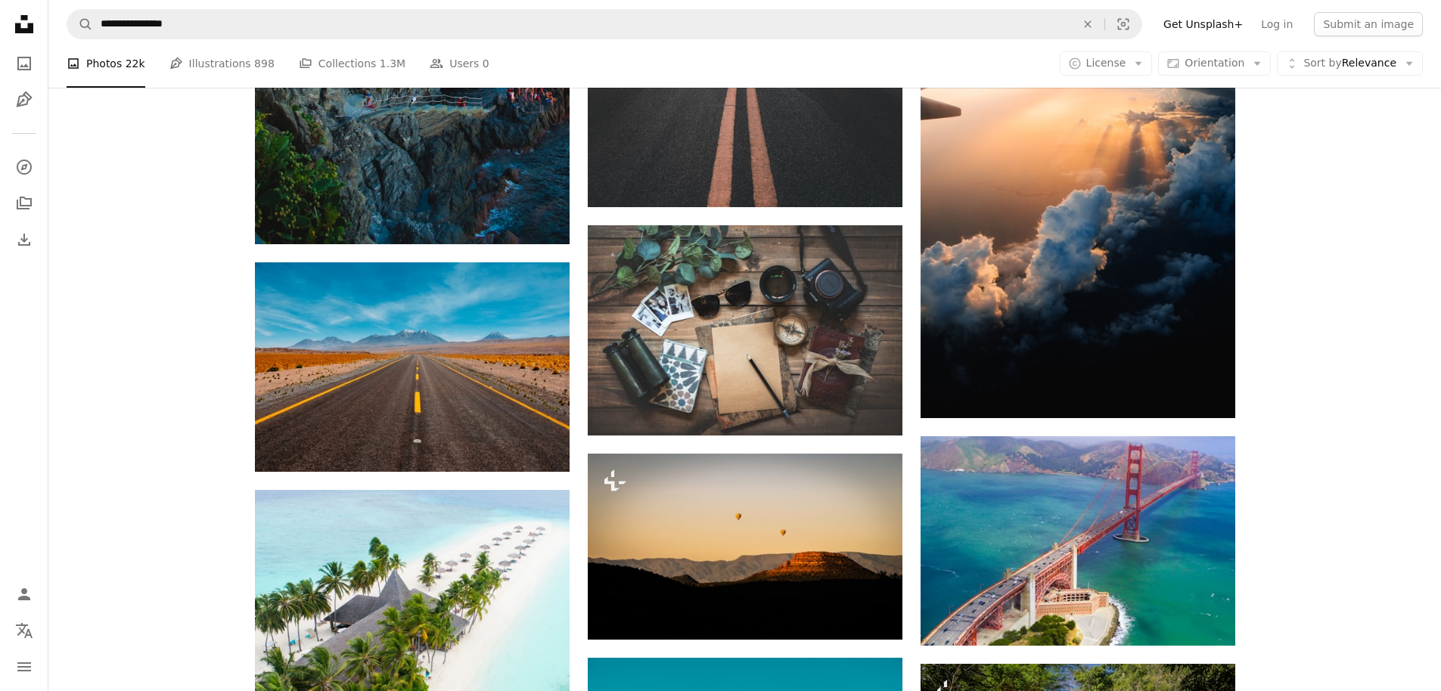
scroll to position [1361, 0]
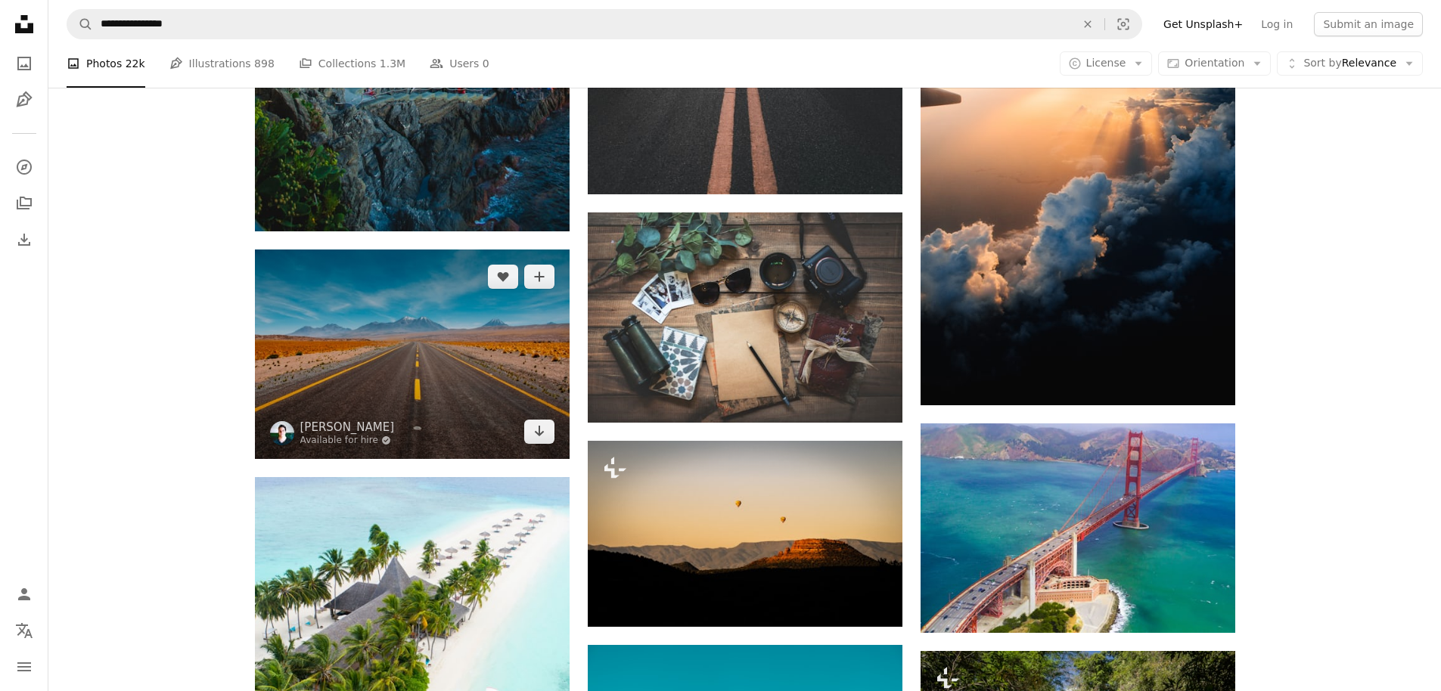
click at [447, 318] on img at bounding box center [412, 354] width 315 height 209
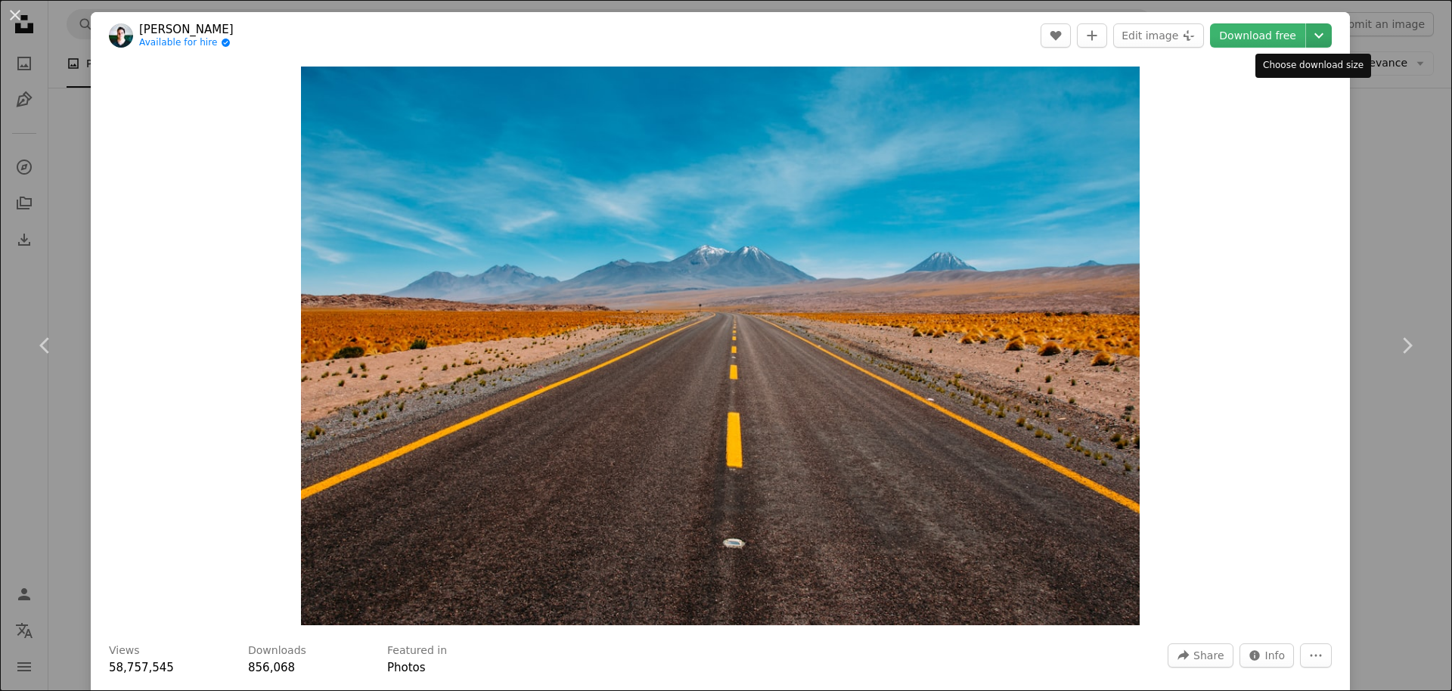
click at [1316, 38] on icon "Chevron down" at bounding box center [1319, 35] width 24 height 18
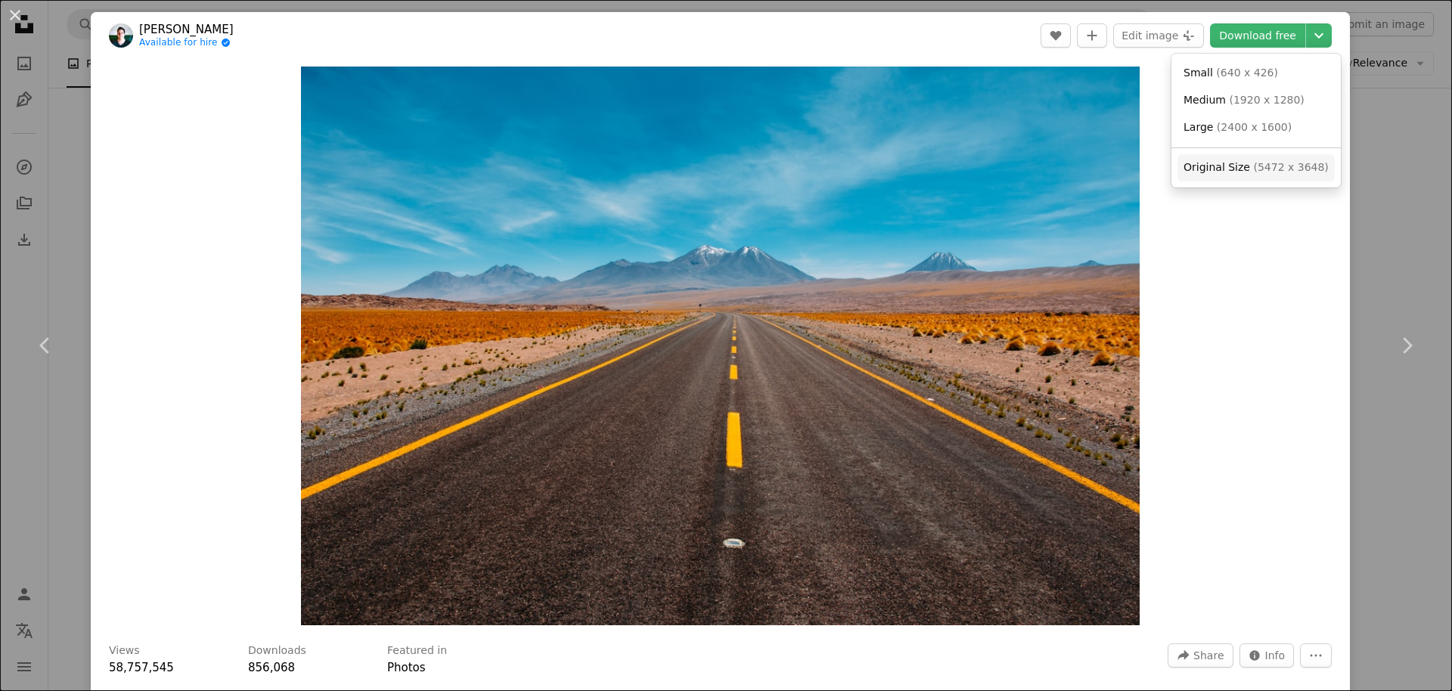
click at [1253, 170] on span "( 5472 x 3648 )" at bounding box center [1290, 167] width 75 height 12
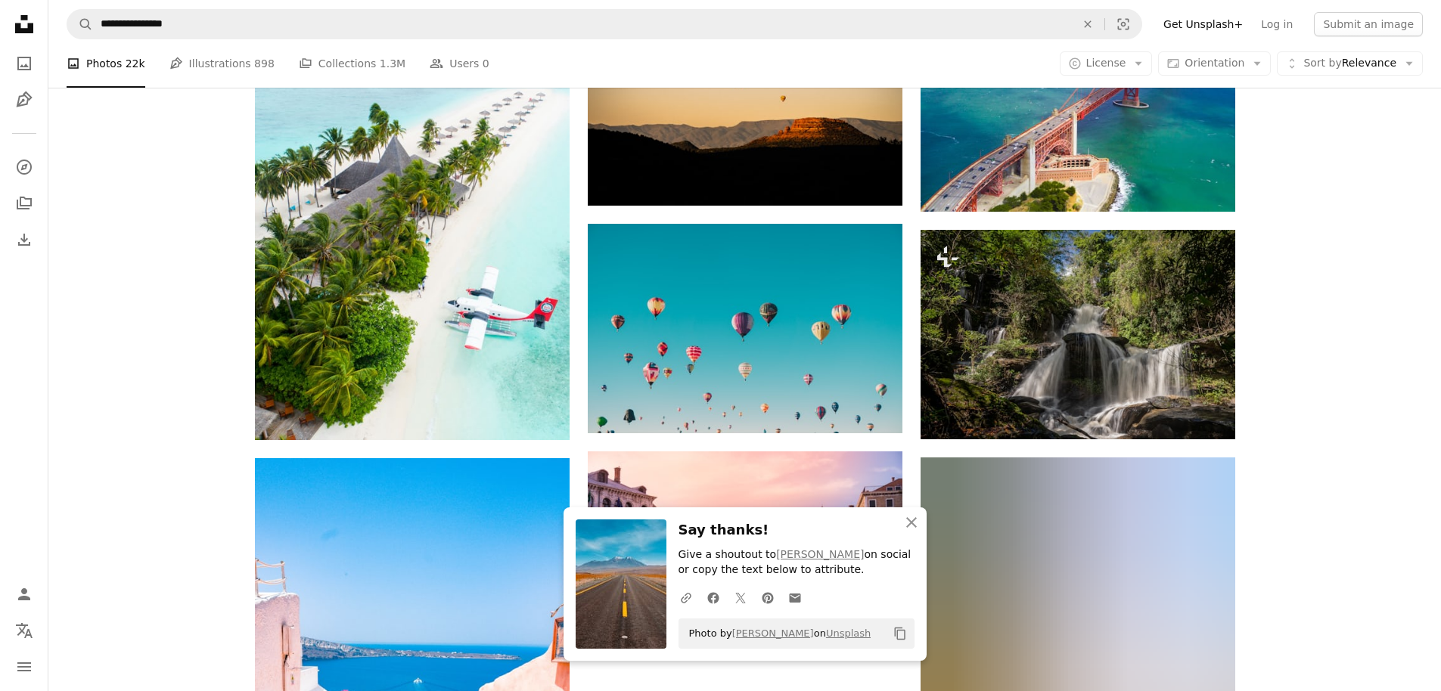
scroll to position [1815, 0]
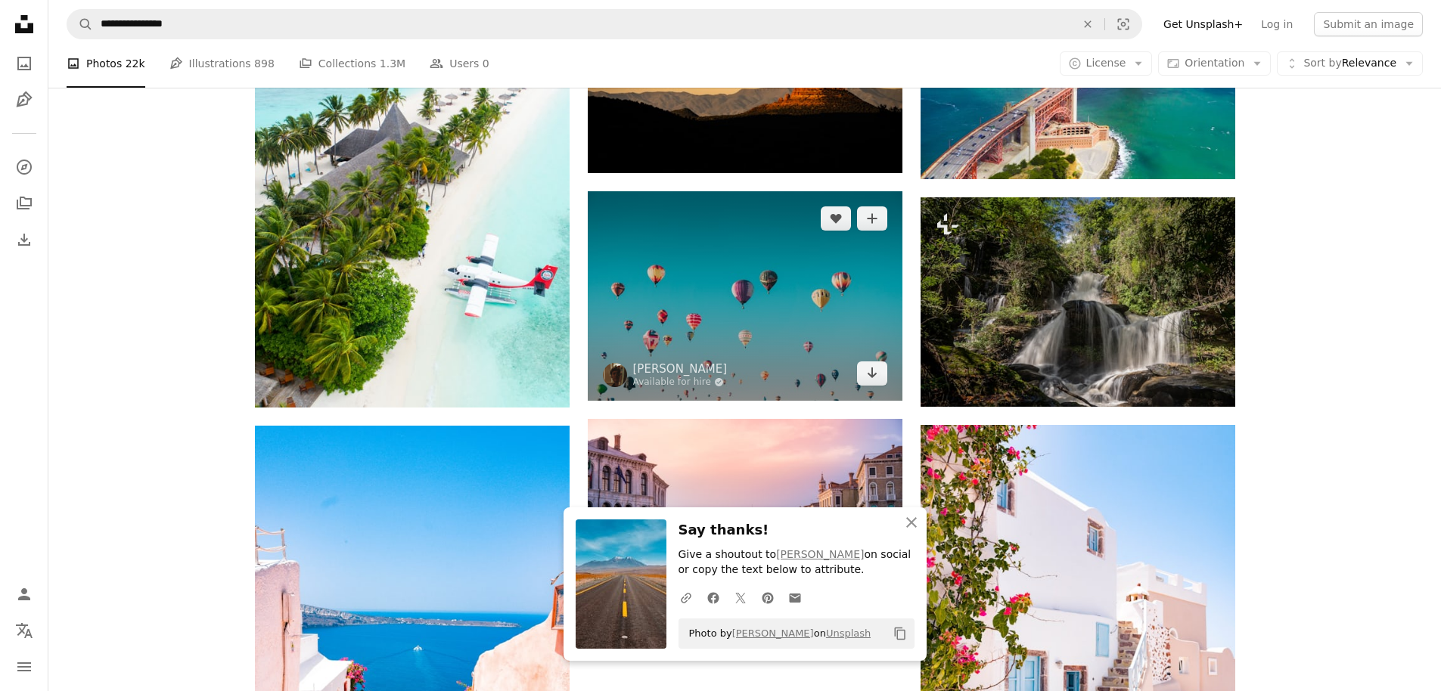
click at [766, 375] on img at bounding box center [745, 295] width 315 height 209
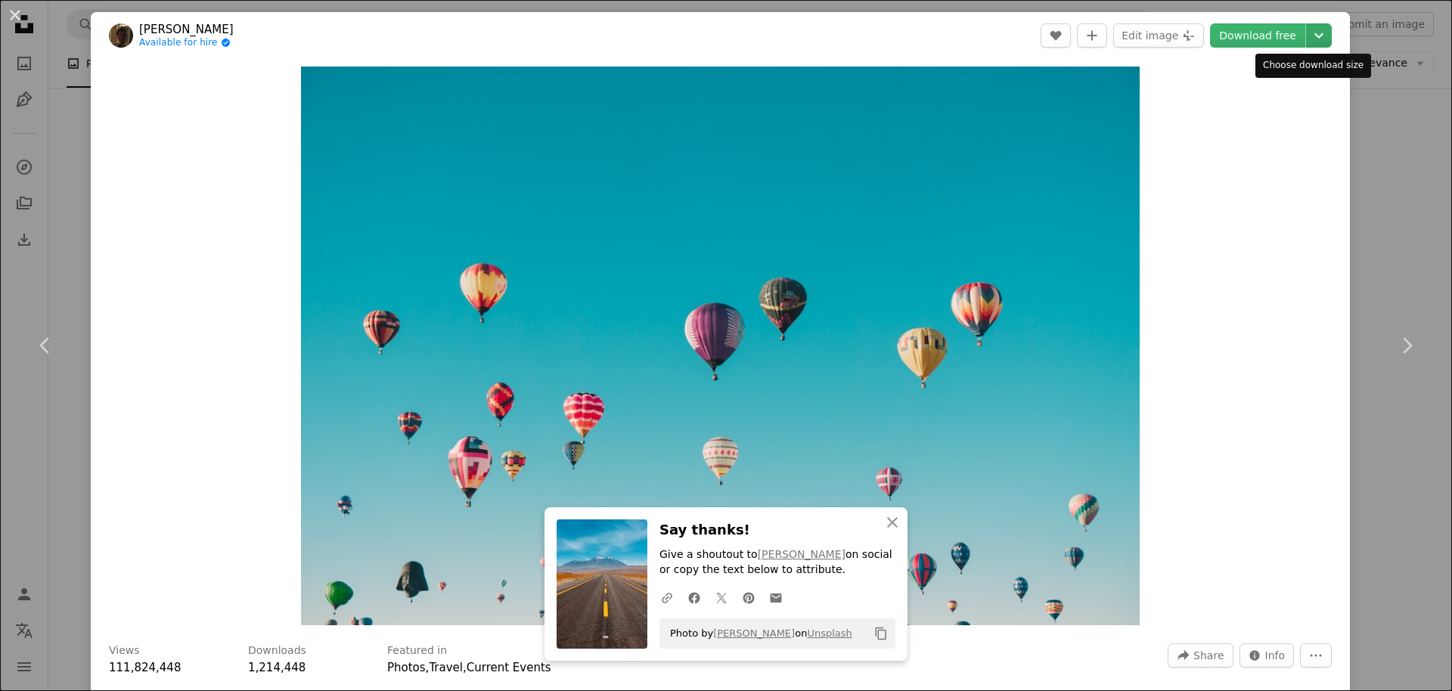
click at [1314, 35] on icon "Choose download size" at bounding box center [1318, 35] width 9 height 5
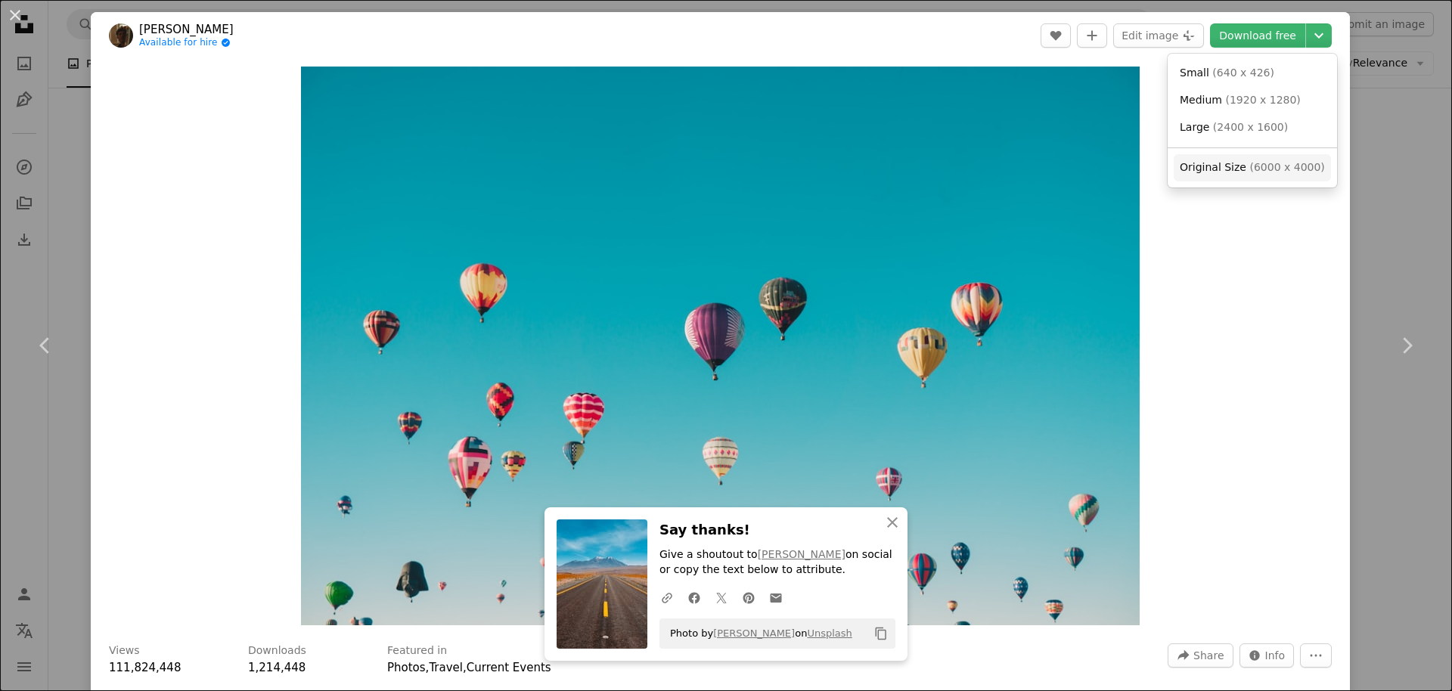
click at [1249, 163] on span "( 6000 x 4000 )" at bounding box center [1286, 167] width 75 height 12
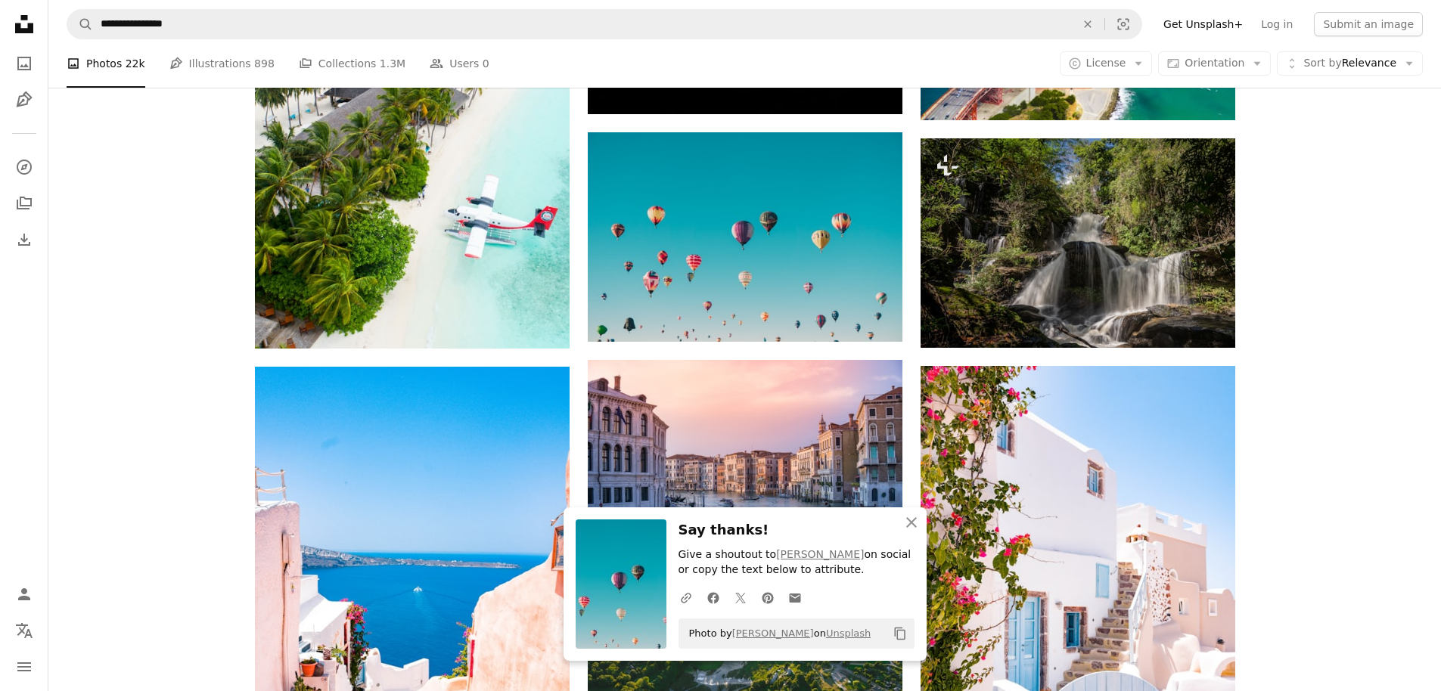
scroll to position [1906, 0]
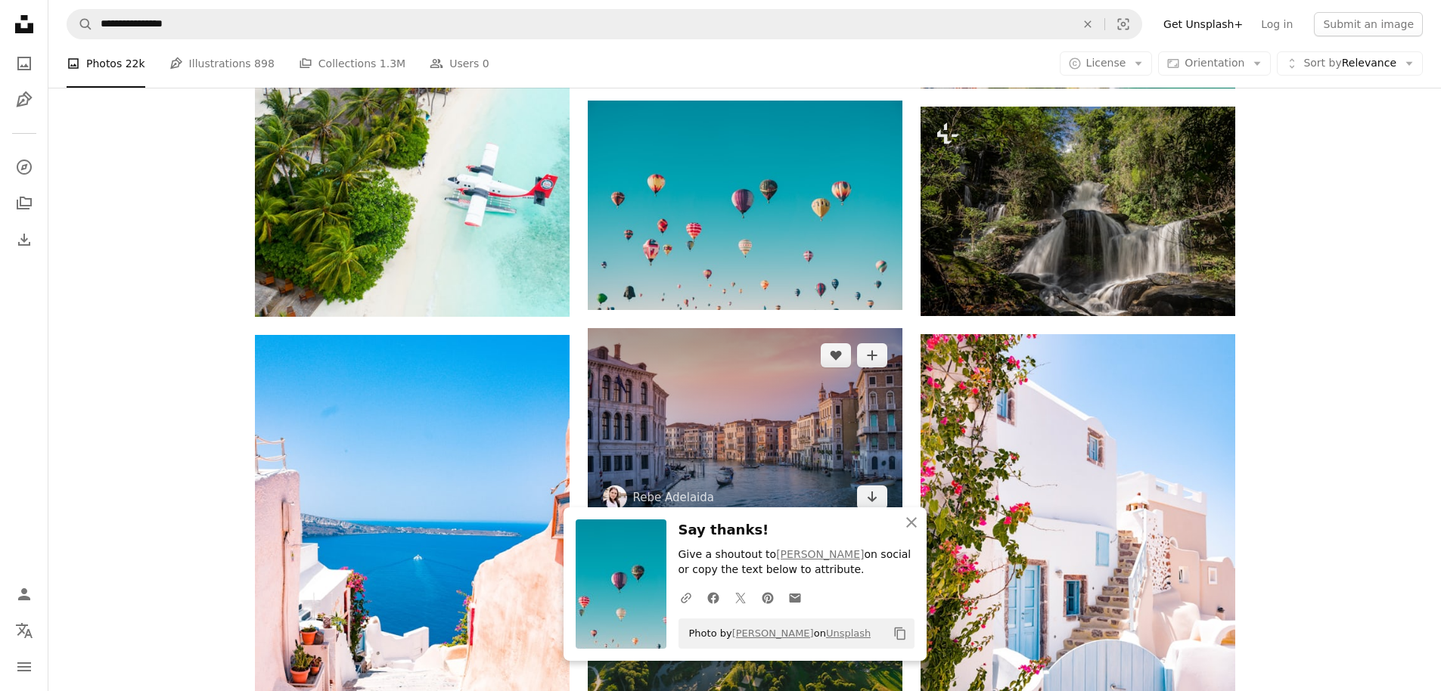
click at [749, 481] on img at bounding box center [745, 426] width 315 height 197
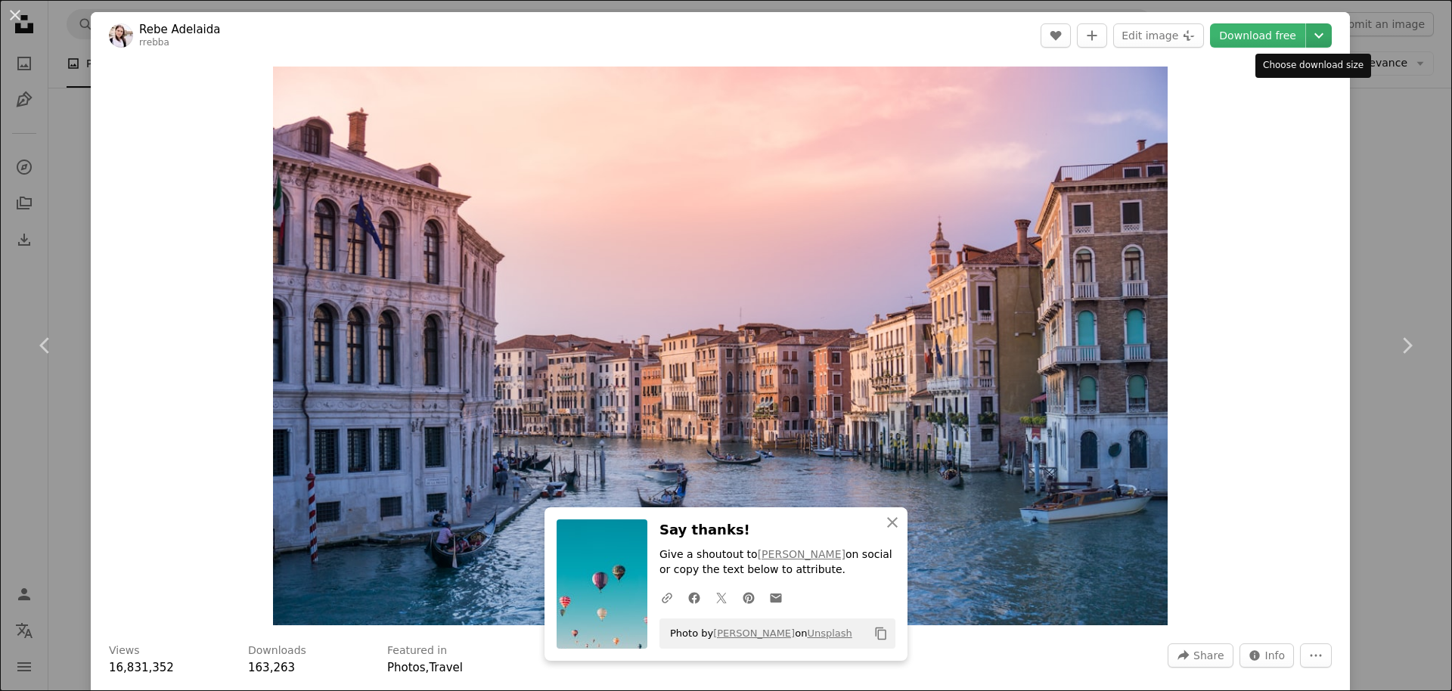
click at [1311, 31] on icon "Chevron down" at bounding box center [1319, 35] width 24 height 18
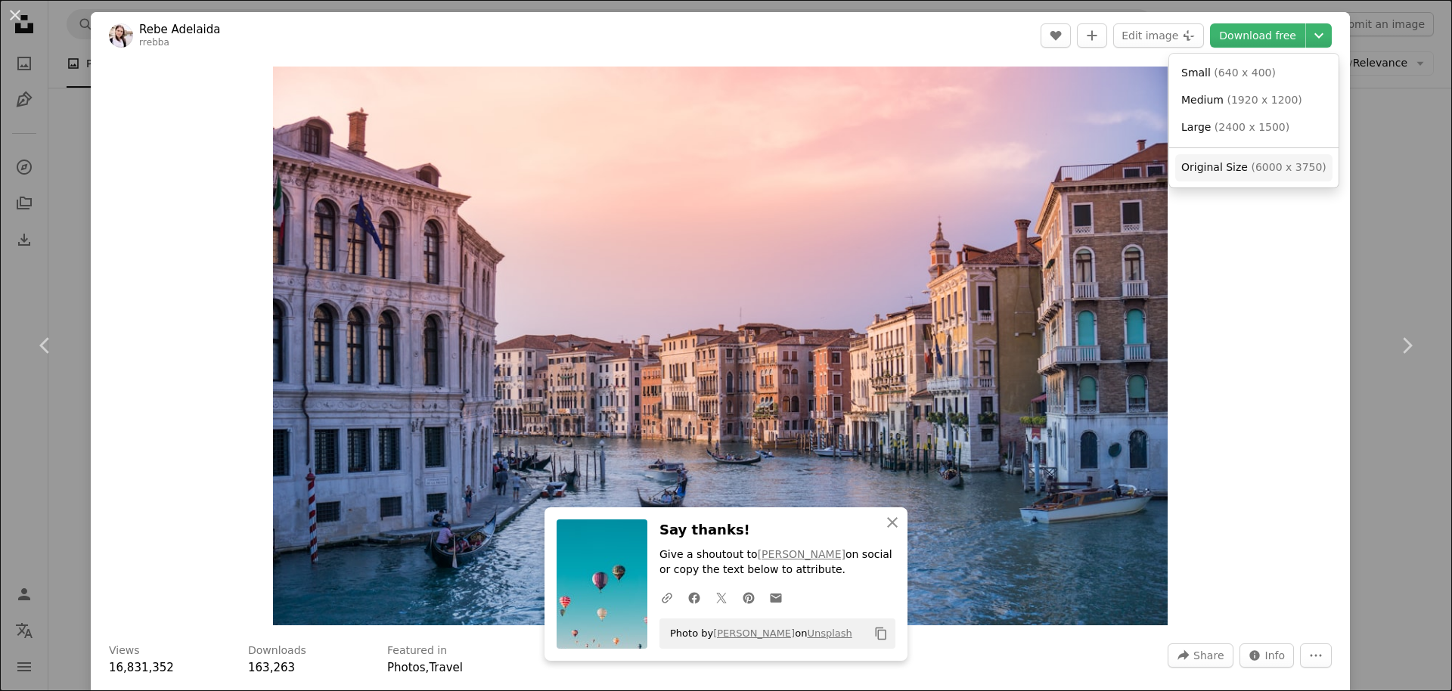
click at [1257, 175] on span "Original Size ( 6000 x 3750 )" at bounding box center [1253, 167] width 145 height 15
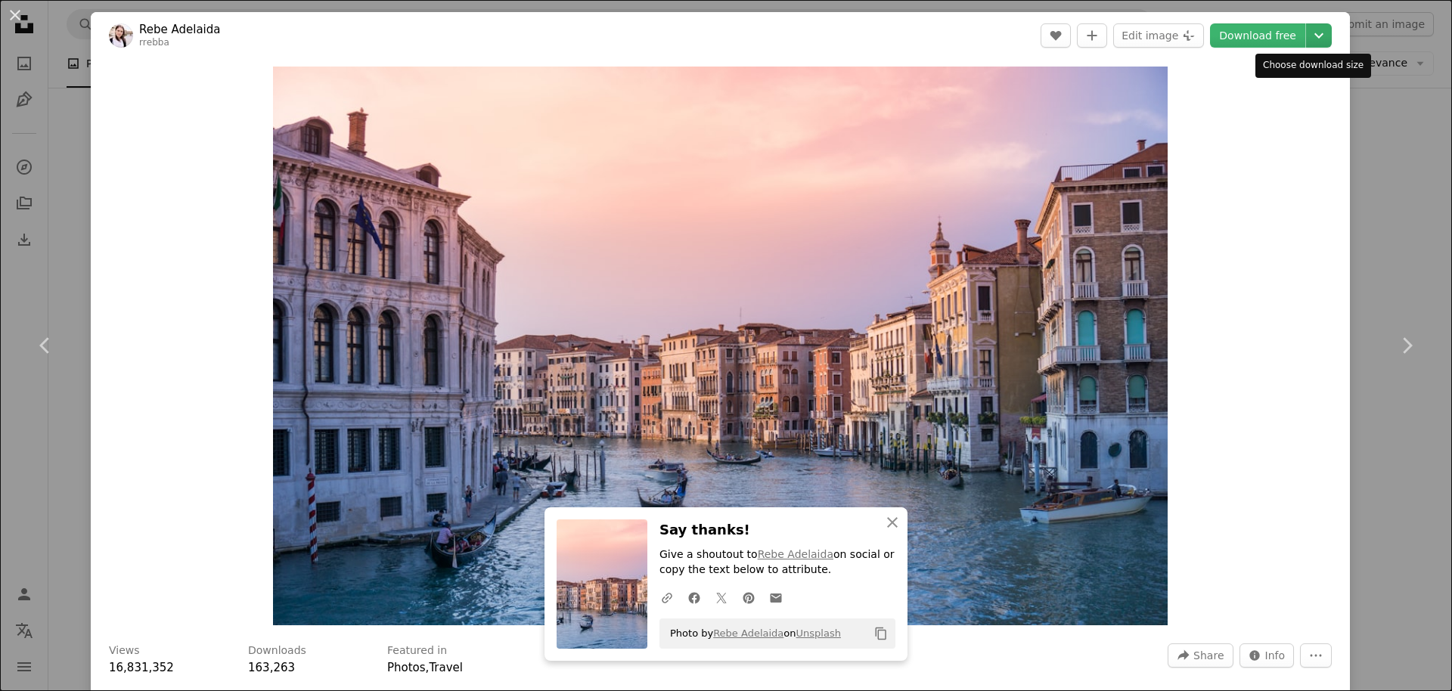
click at [1310, 33] on icon "Chevron down" at bounding box center [1319, 35] width 24 height 18
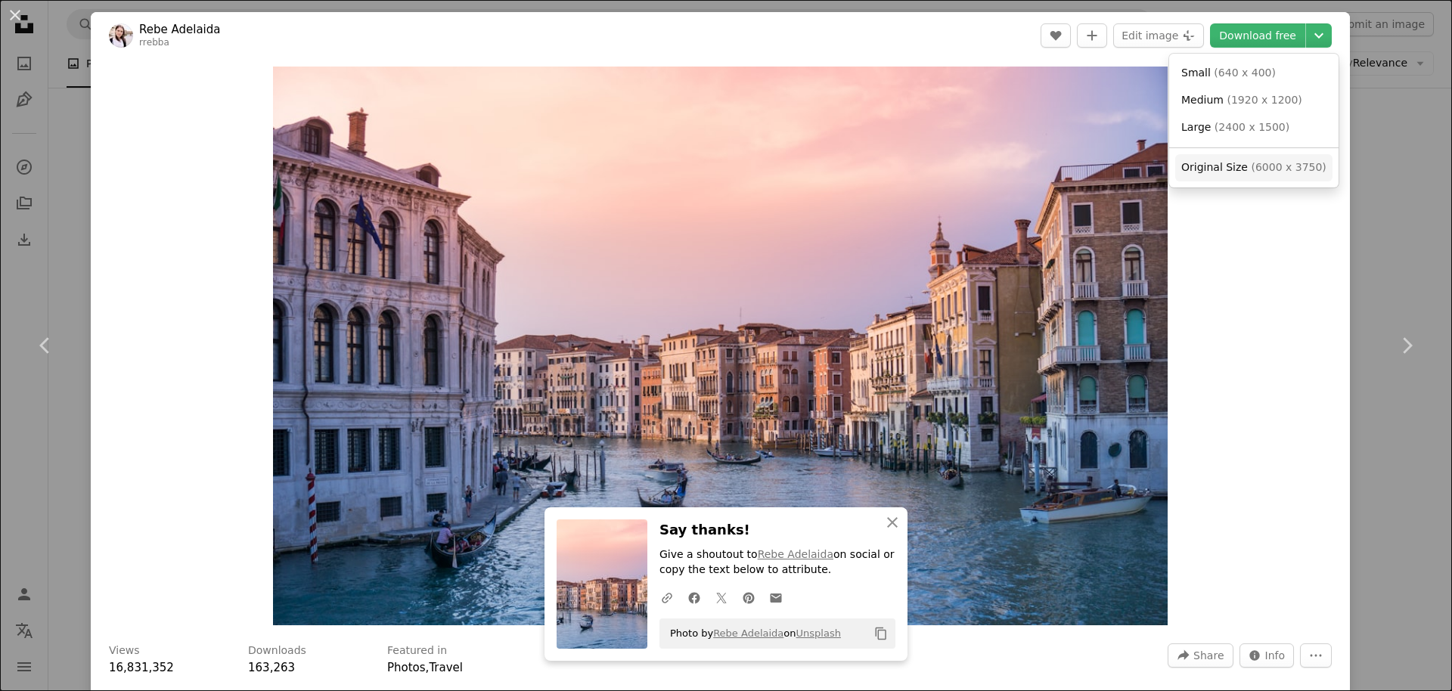
click at [1223, 169] on span "Original Size" at bounding box center [1214, 167] width 67 height 12
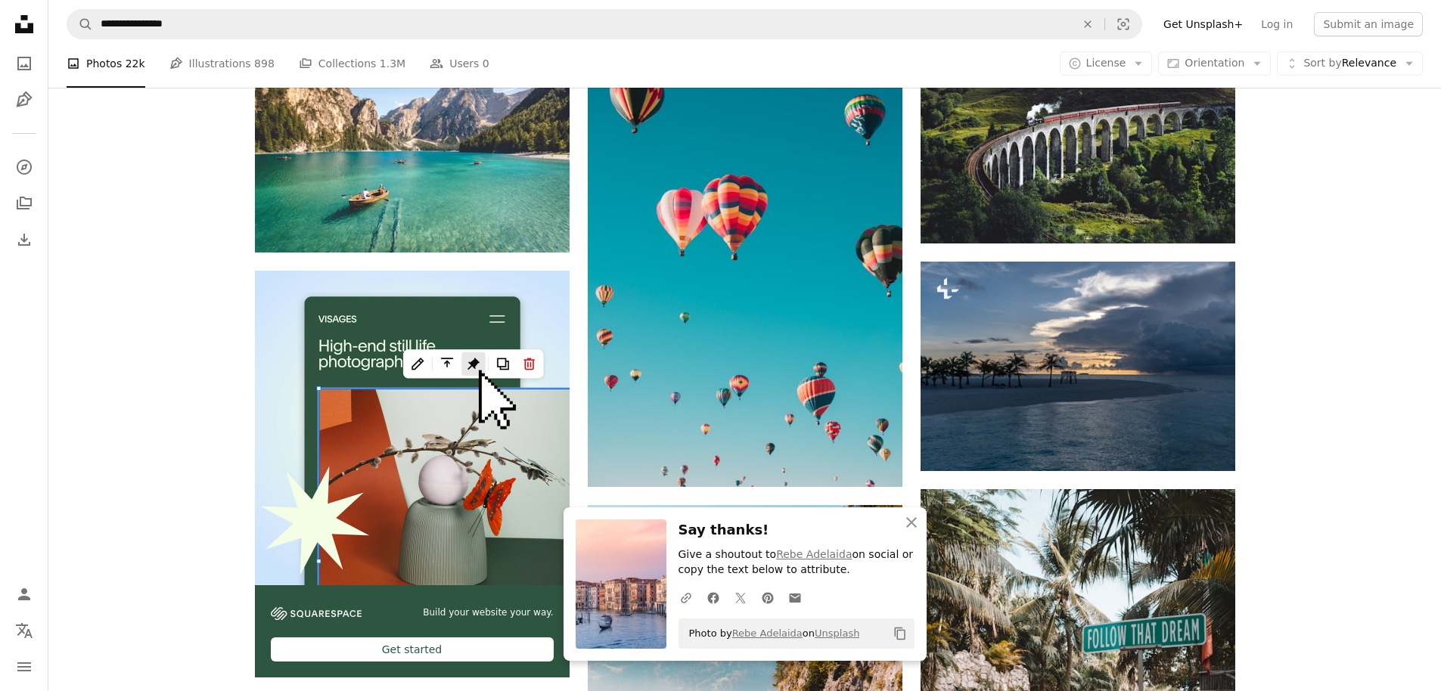
scroll to position [2723, 0]
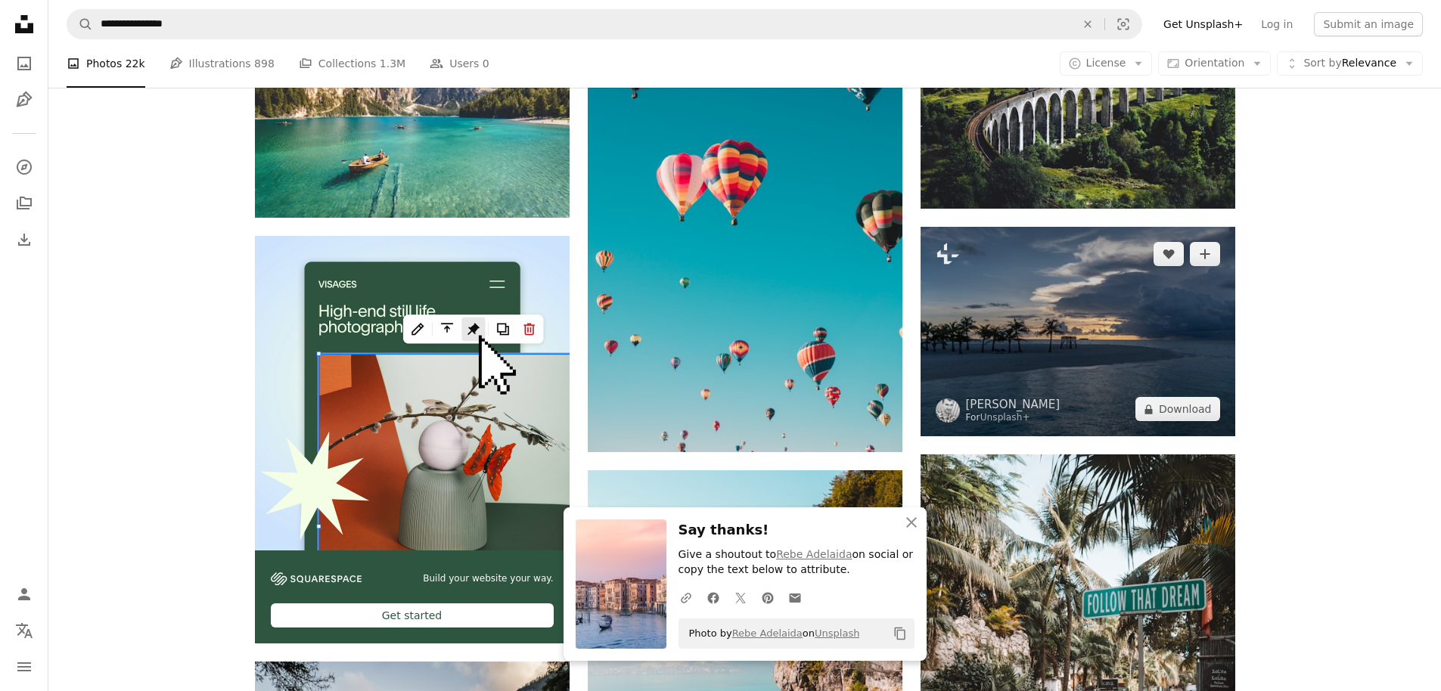
click at [1082, 332] on img at bounding box center [1077, 331] width 315 height 209
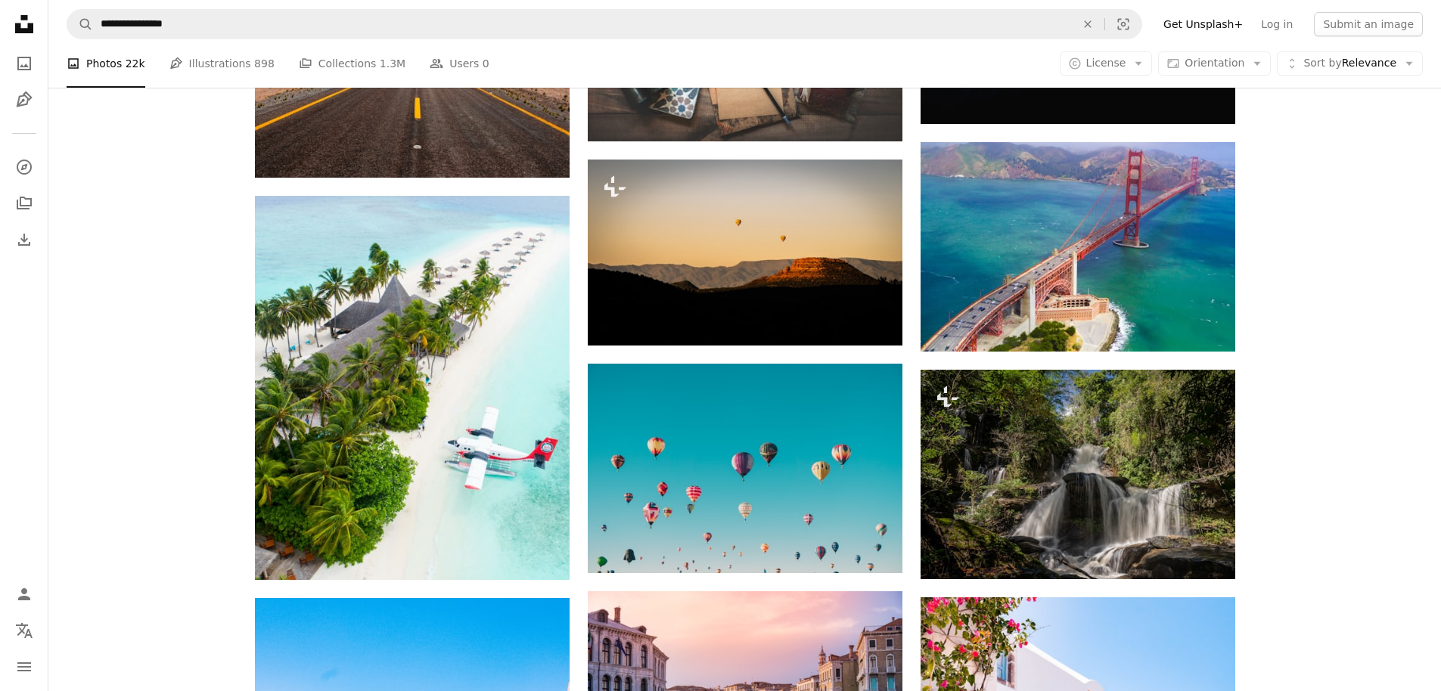
scroll to position [1543, 0]
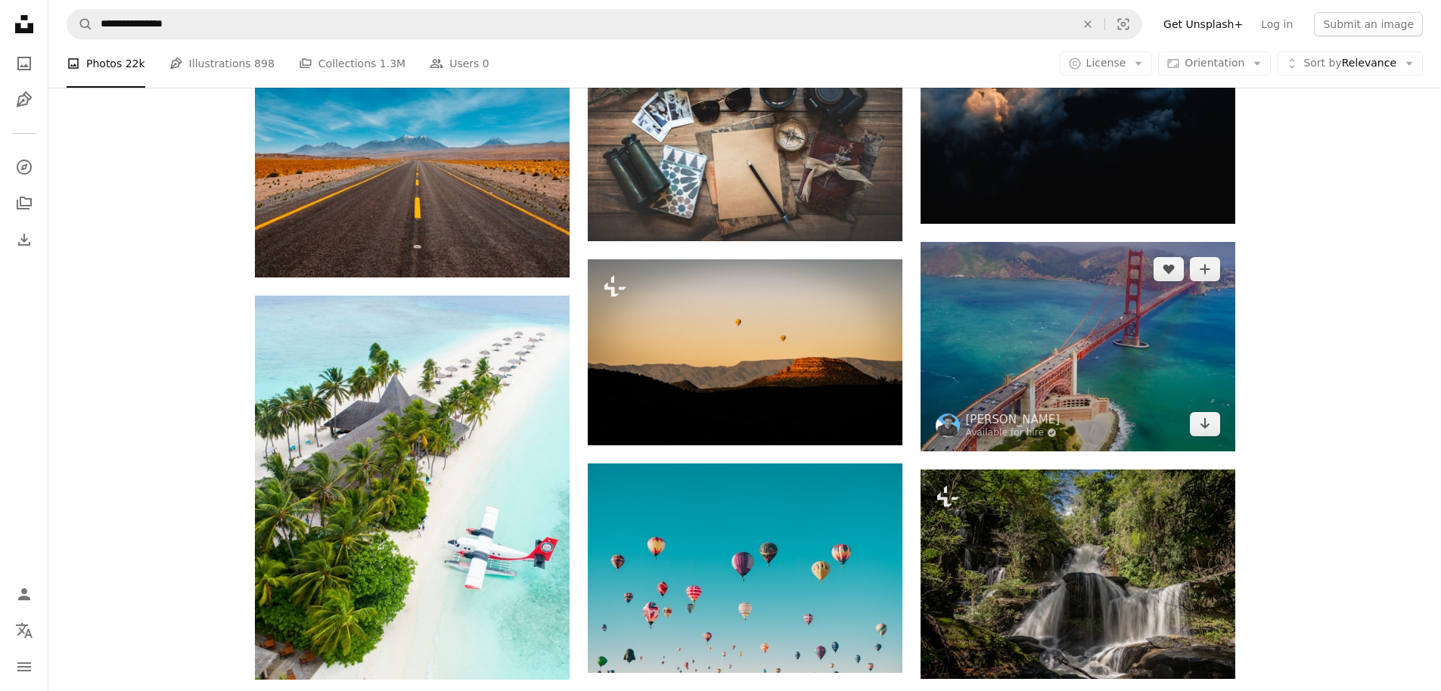
click at [1103, 341] on img at bounding box center [1077, 346] width 315 height 209
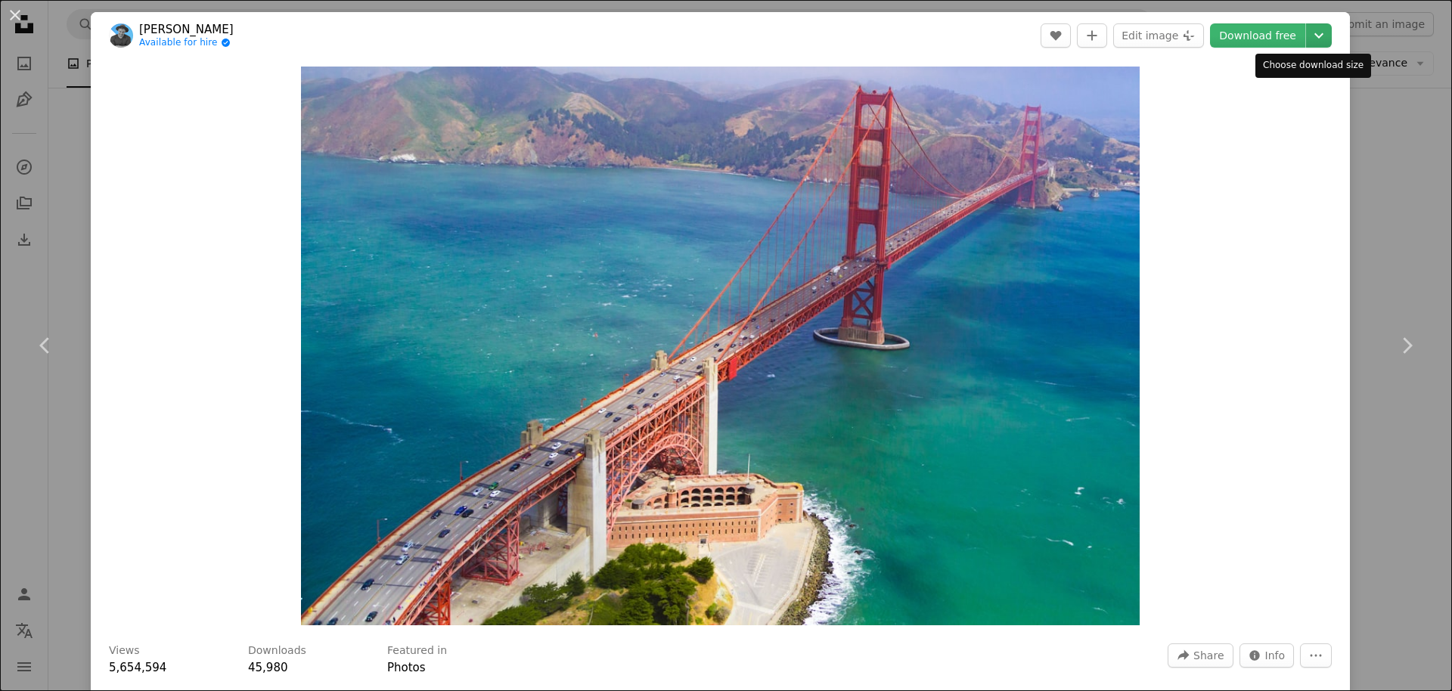
click at [1307, 43] on icon "Chevron down" at bounding box center [1319, 35] width 24 height 18
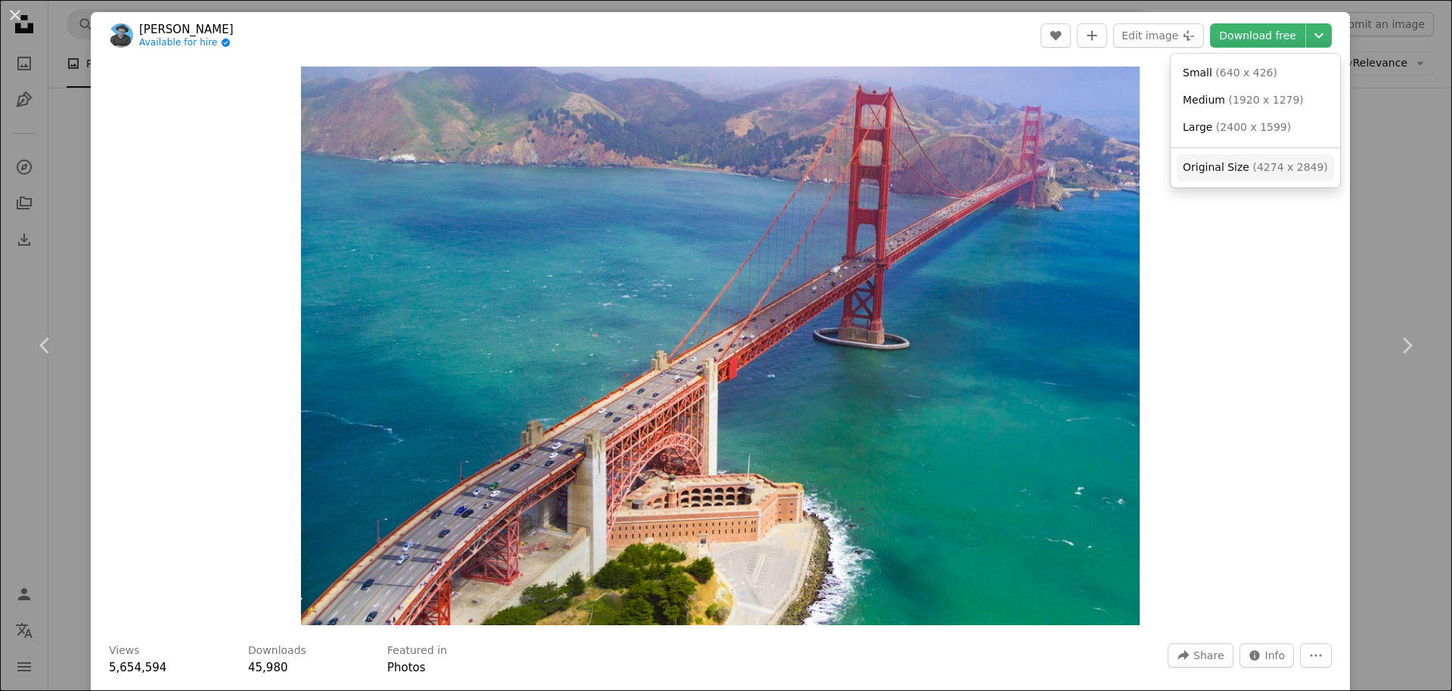
click at [1216, 170] on span "Original Size" at bounding box center [1216, 167] width 67 height 12
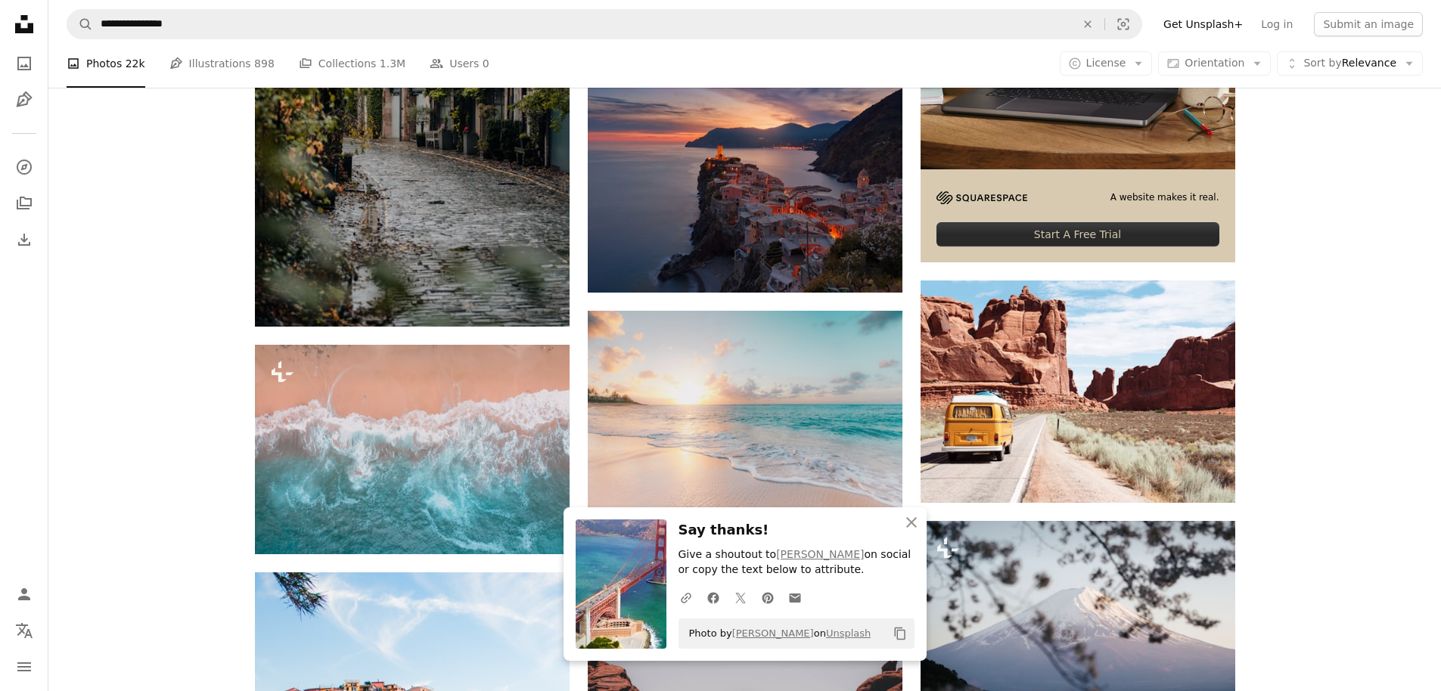
scroll to position [545, 0]
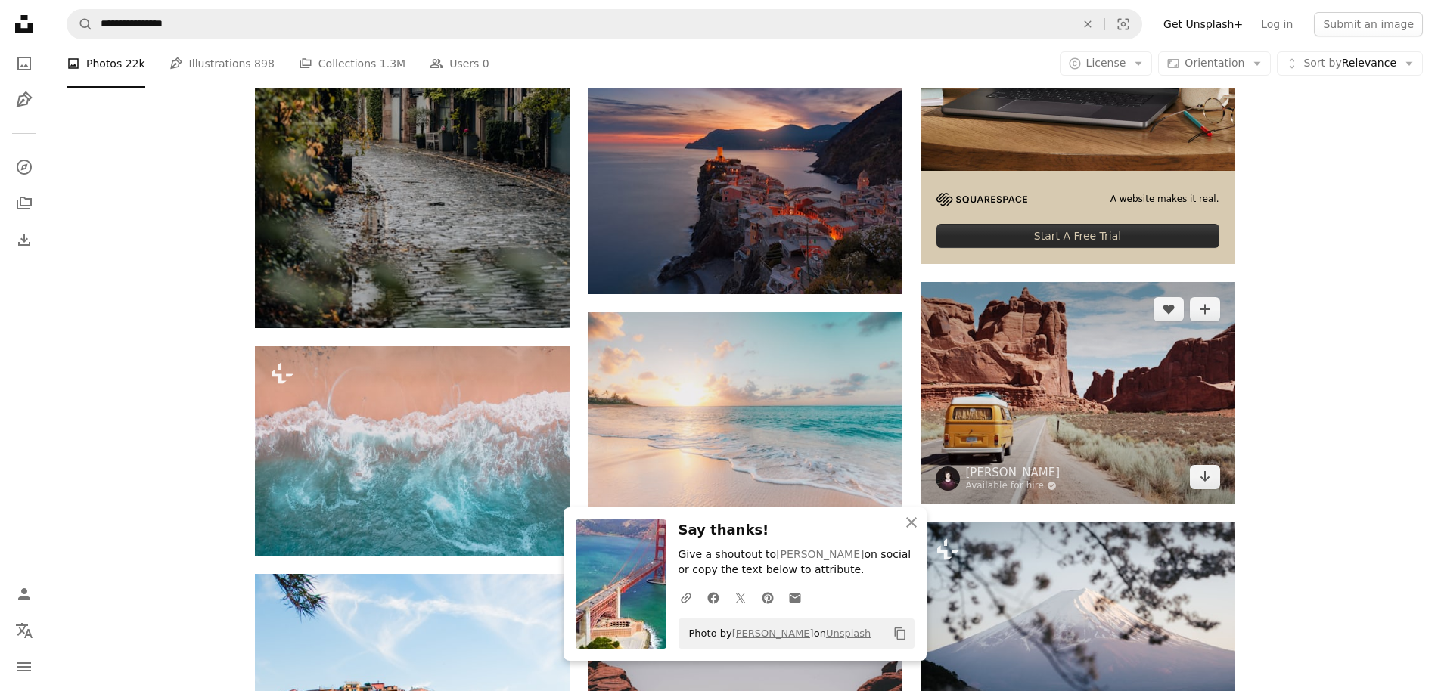
click at [1050, 404] on img at bounding box center [1077, 393] width 315 height 222
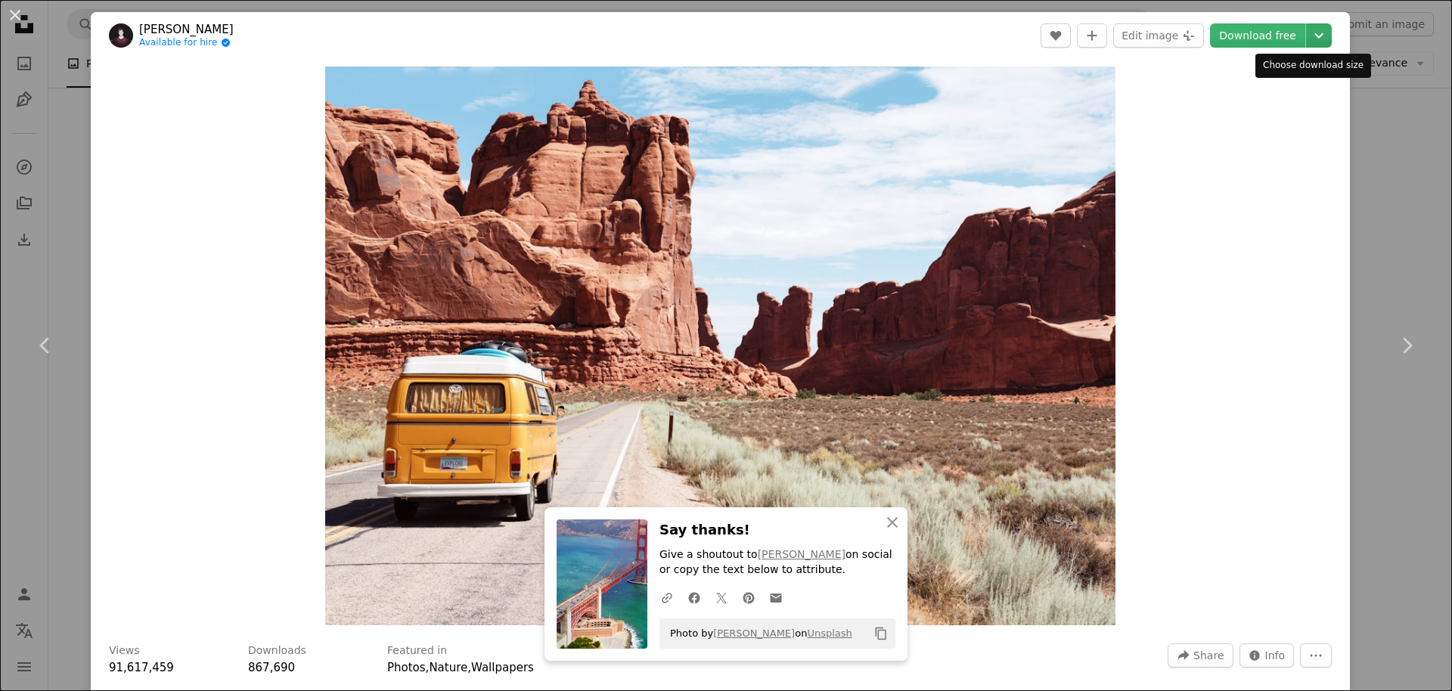
click at [1307, 28] on icon "Chevron down" at bounding box center [1319, 35] width 24 height 18
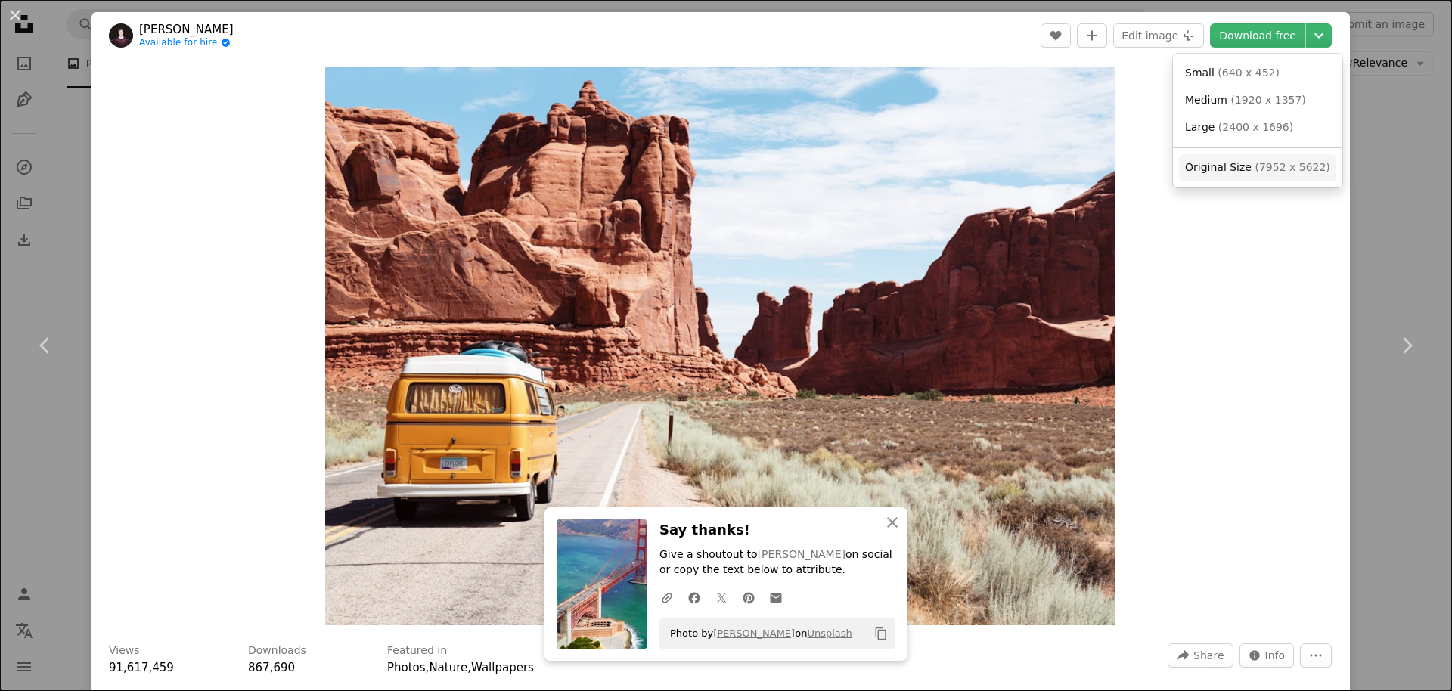
click at [1234, 168] on span "Original Size" at bounding box center [1218, 167] width 67 height 12
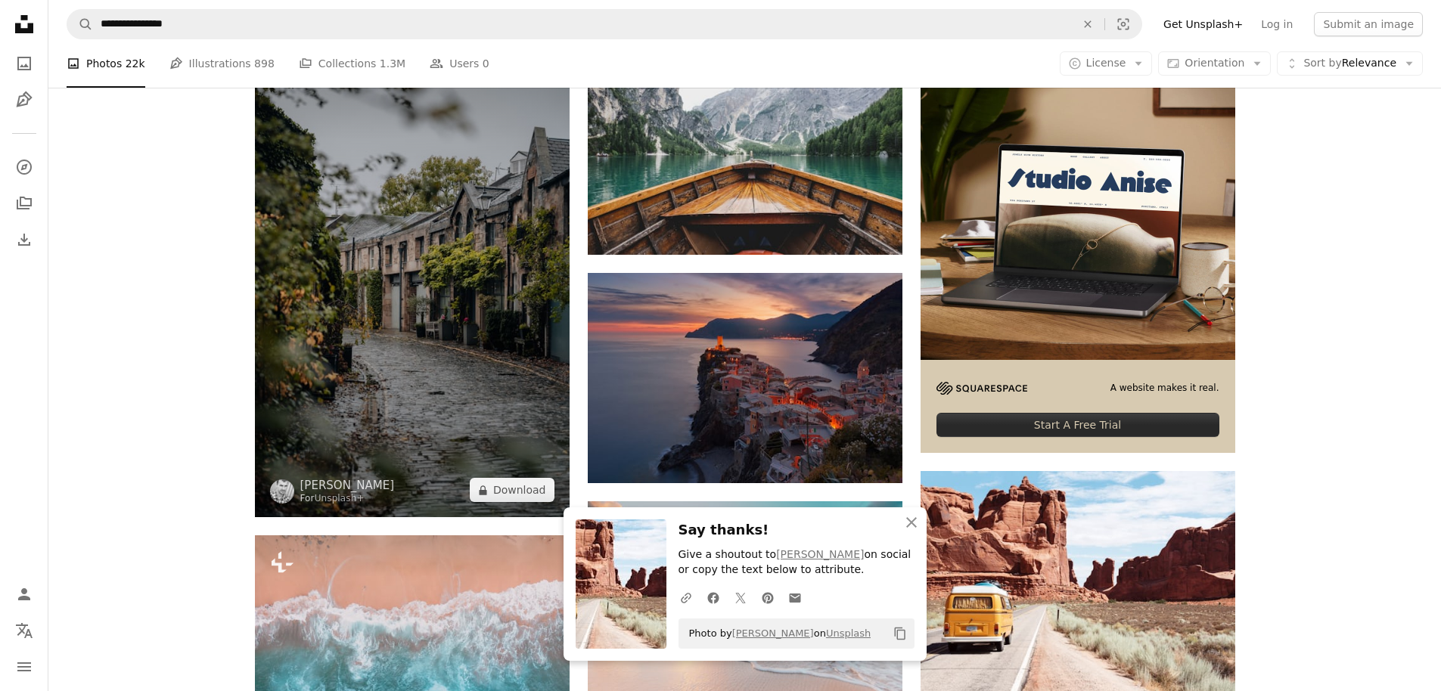
scroll to position [272, 0]
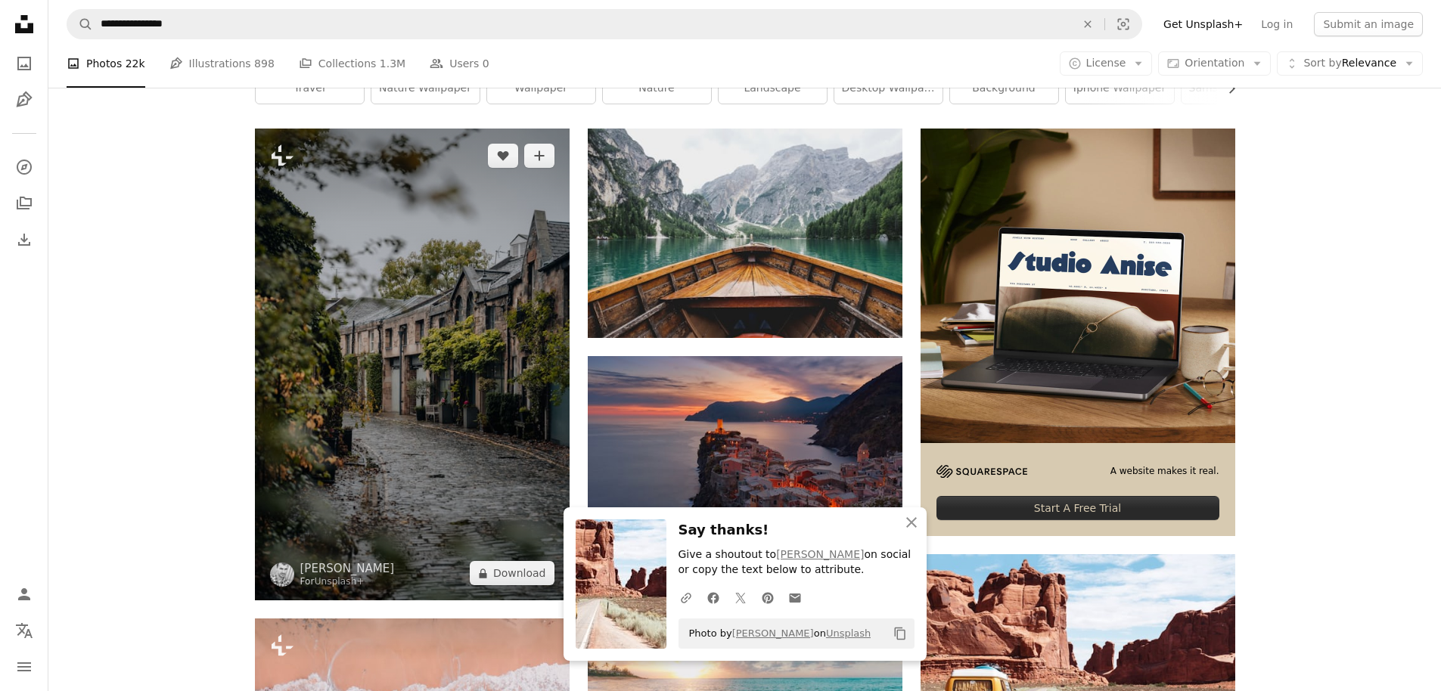
click at [442, 304] on img at bounding box center [412, 365] width 315 height 472
